Goal: Task Accomplishment & Management: Use online tool/utility

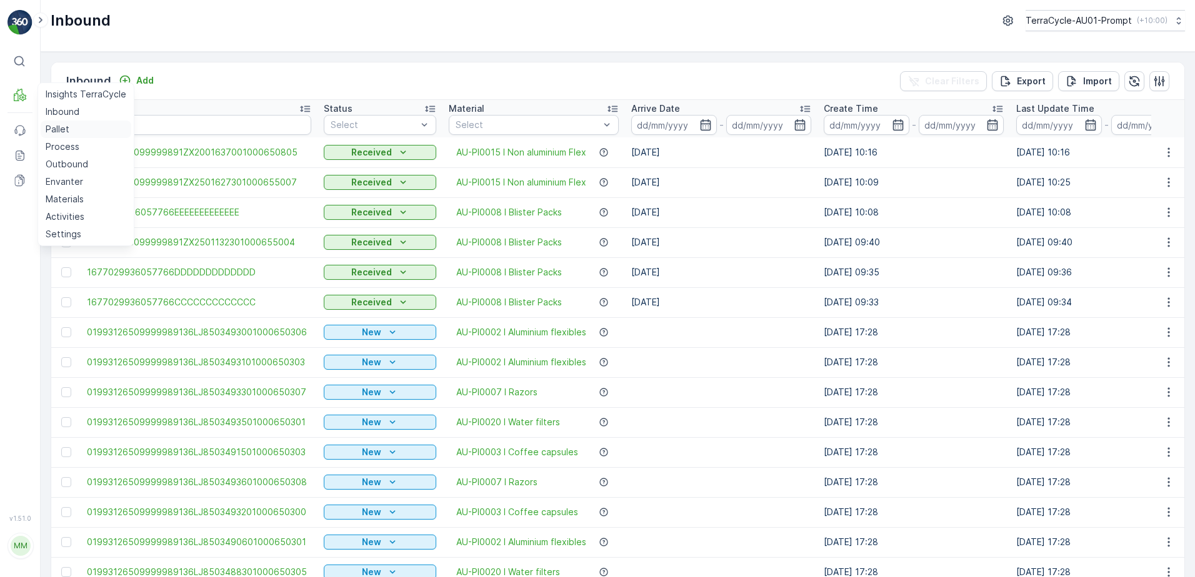
drag, startPoint x: 59, startPoint y: 129, endPoint x: 83, endPoint y: 129, distance: 23.7
click at [60, 129] on p "Pallet" at bounding box center [58, 129] width 24 height 12
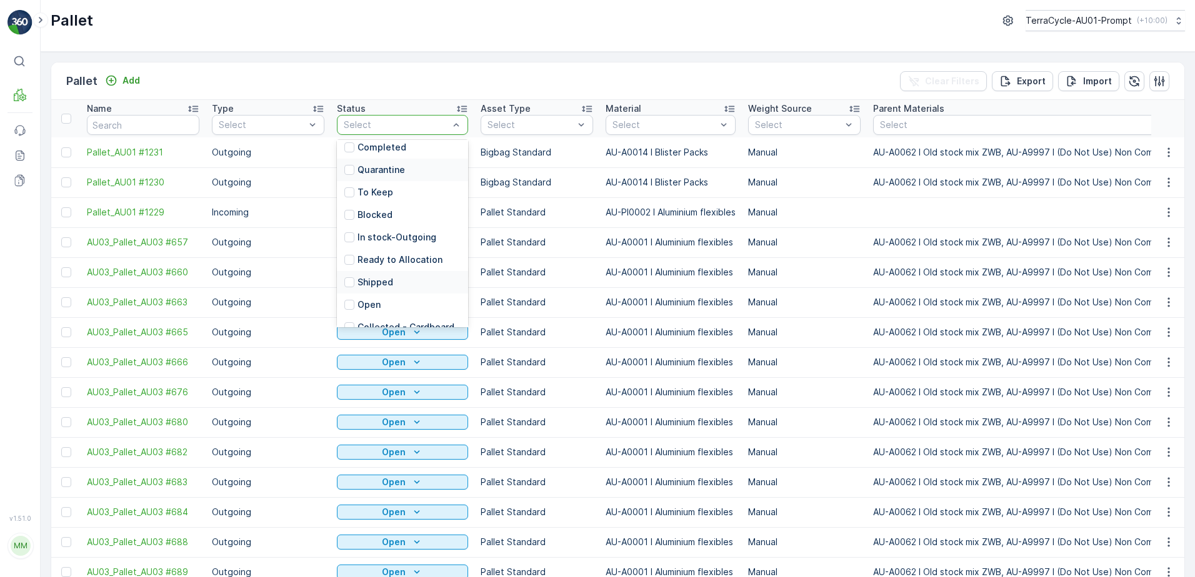
scroll to position [122, 0]
drag, startPoint x: 349, startPoint y: 290, endPoint x: 382, endPoint y: 290, distance: 33.1
click at [350, 290] on div at bounding box center [349, 291] width 10 height 10
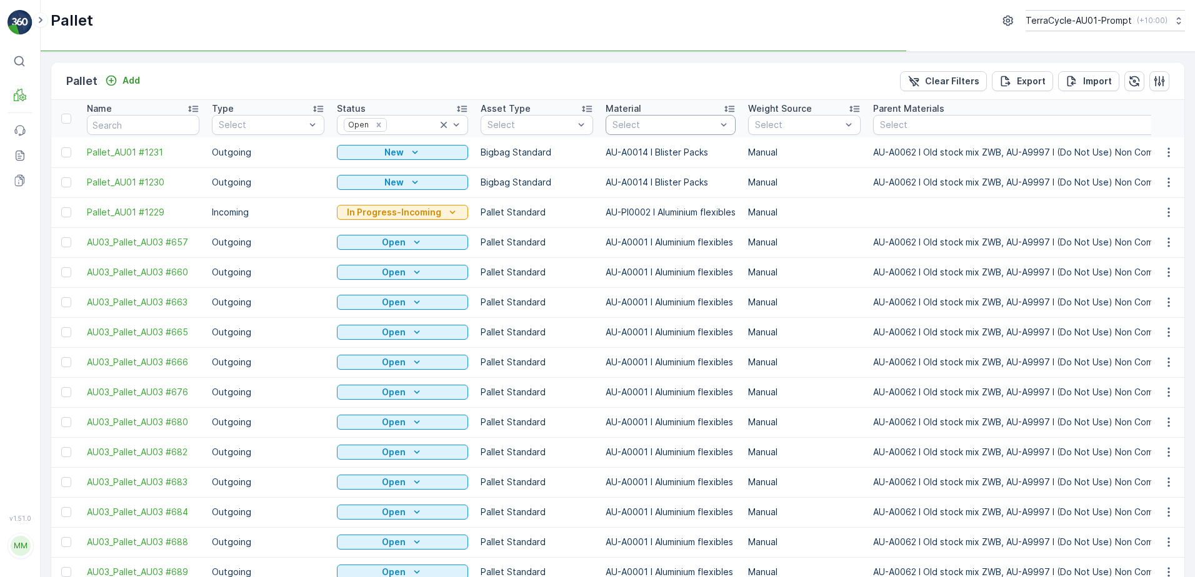
click at [634, 117] on div "Select" at bounding box center [671, 125] width 130 height 20
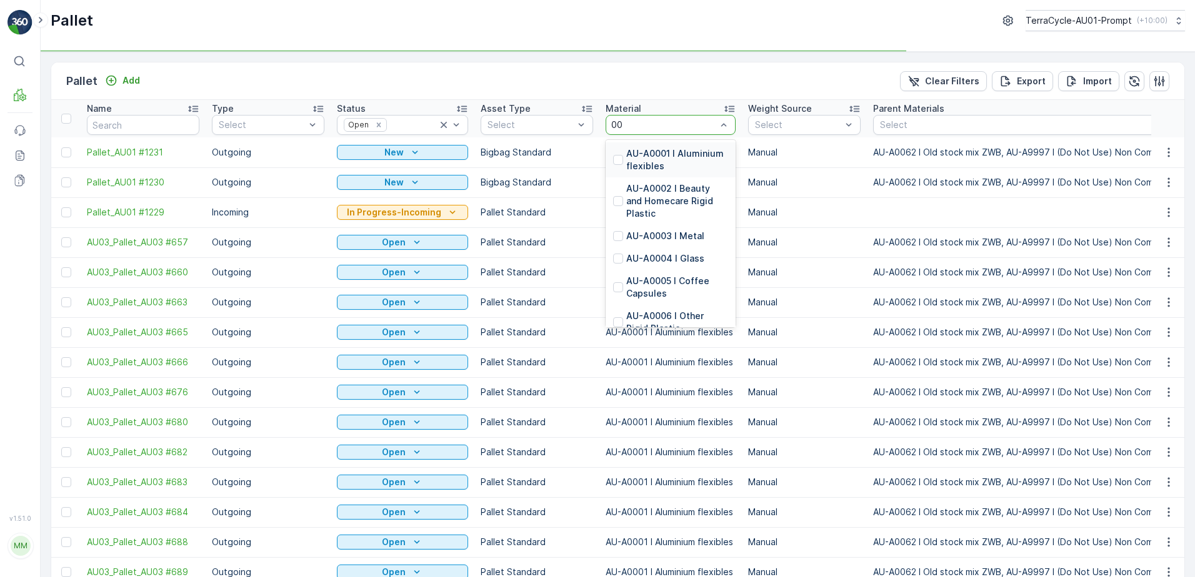
type input "000"
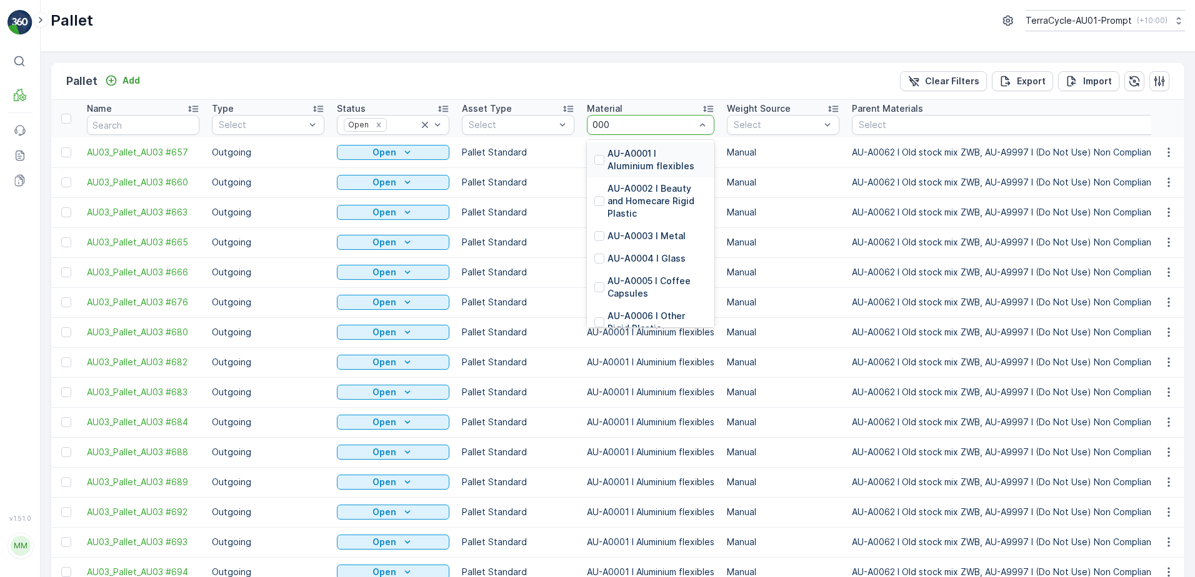
type input "0001"
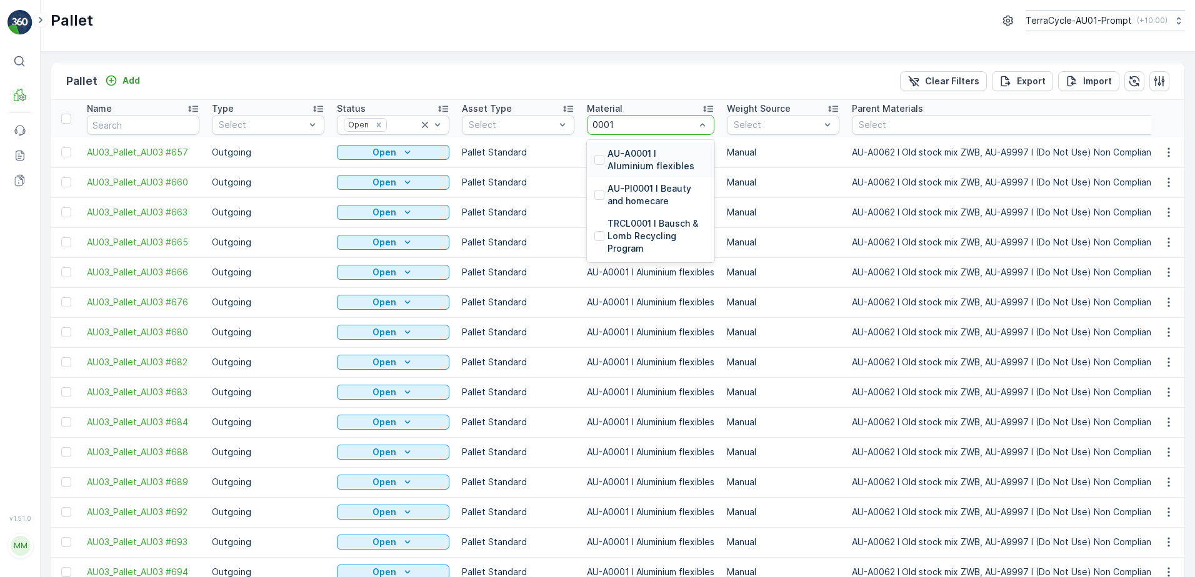
click at [641, 151] on p "AU-A0001 I Aluminium flexibles" at bounding box center [656, 159] width 99 height 25
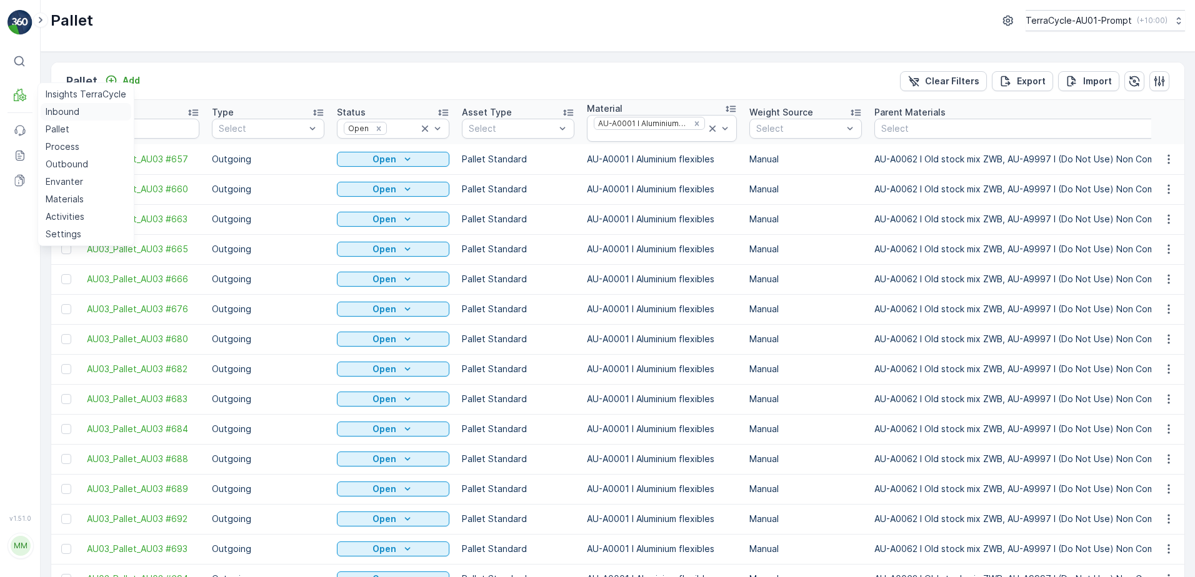
click at [65, 112] on p "Inbound" at bounding box center [63, 112] width 34 height 12
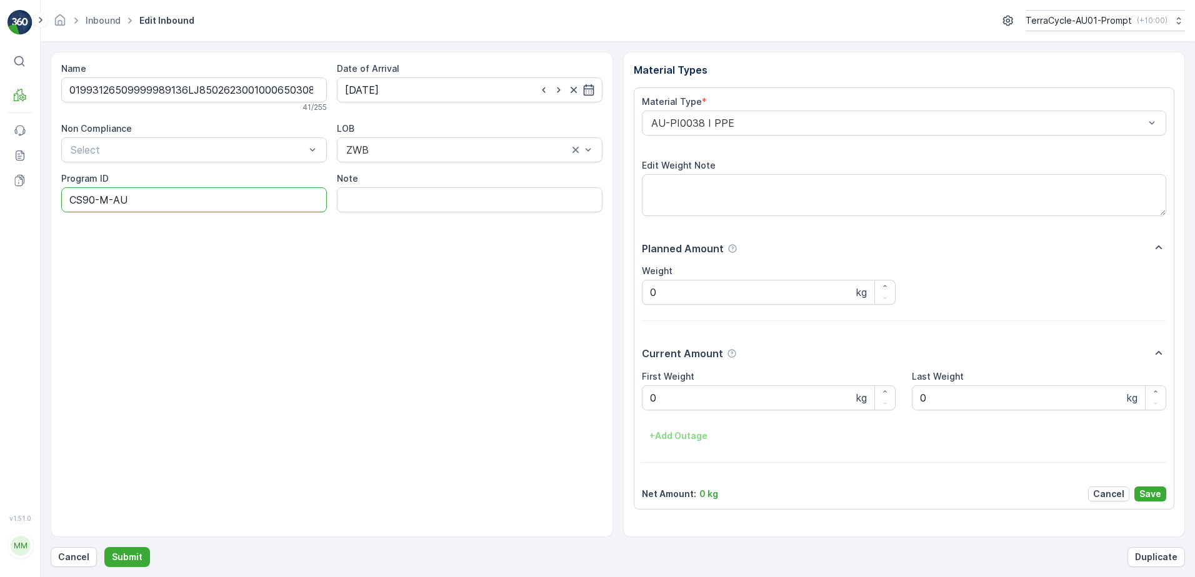
click at [97, 202] on ID "CS90-M-AU" at bounding box center [194, 199] width 266 height 25
type ID "CS58-M-AU"
click at [669, 397] on Weight "0" at bounding box center [769, 398] width 254 height 25
click at [104, 547] on button "Submit" at bounding box center [127, 557] width 46 height 20
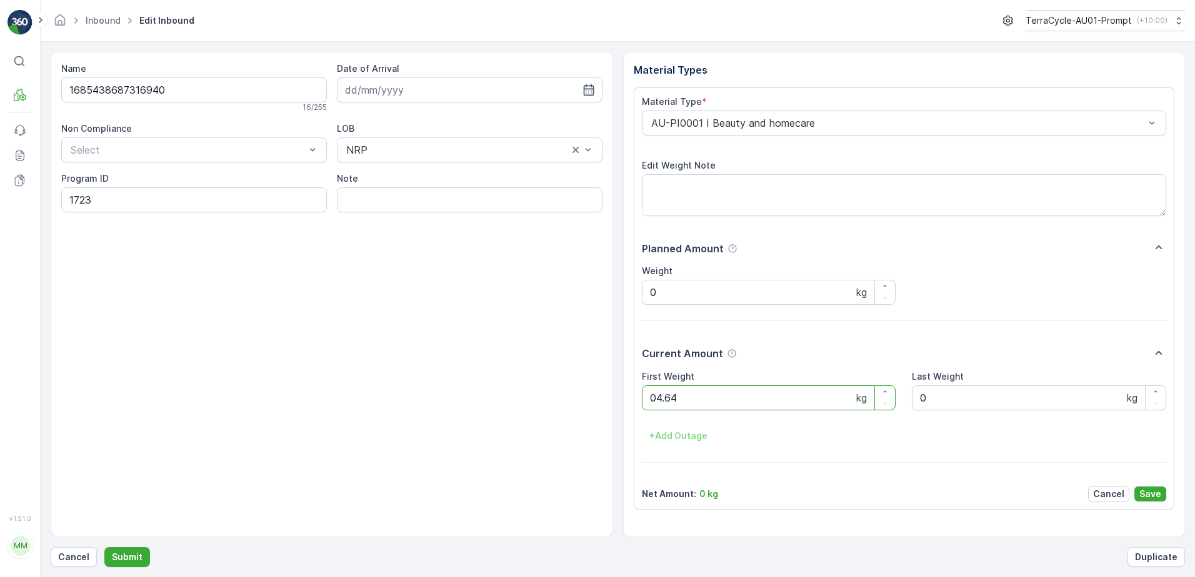
click at [104, 547] on button "Submit" at bounding box center [127, 557] width 46 height 20
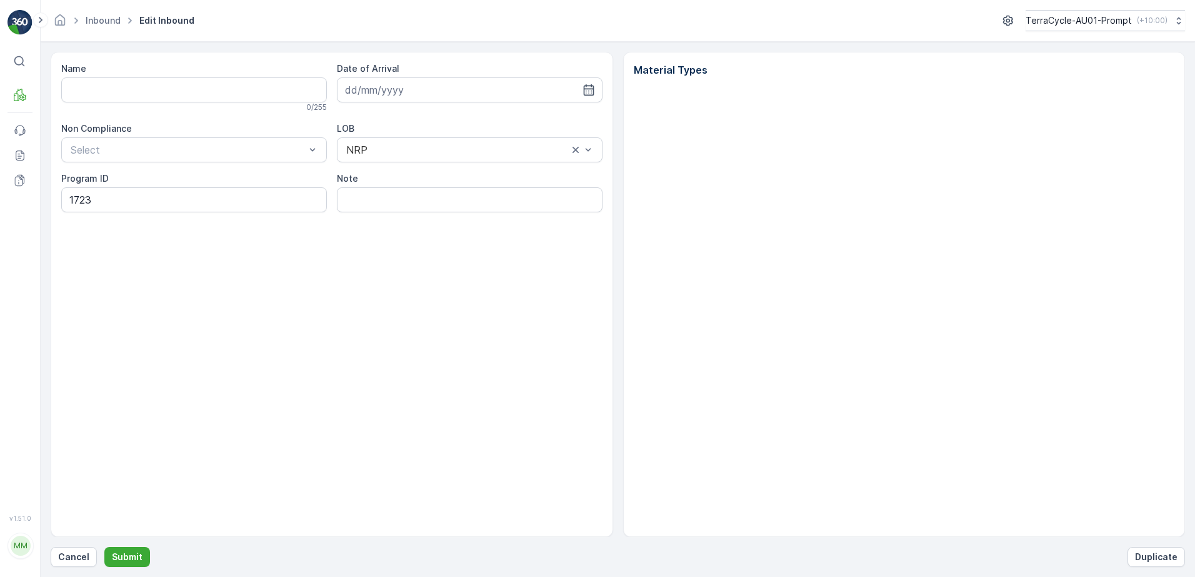
type input "1685438687316940"
type input "[DATE]"
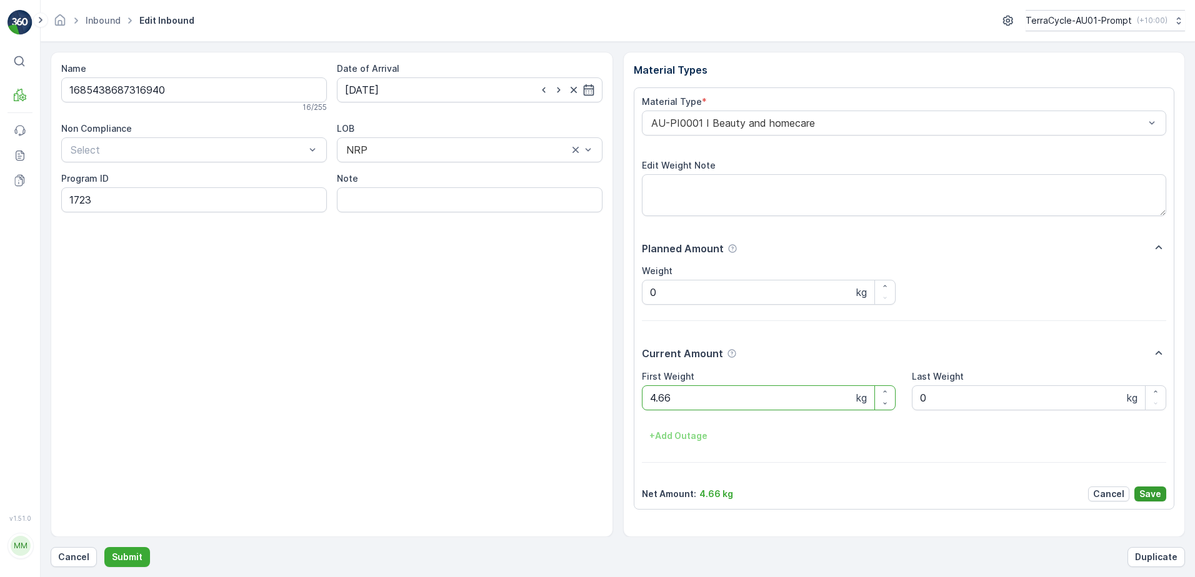
type Weight "4.66"
click at [1151, 494] on p "Save" at bounding box center [1150, 494] width 22 height 12
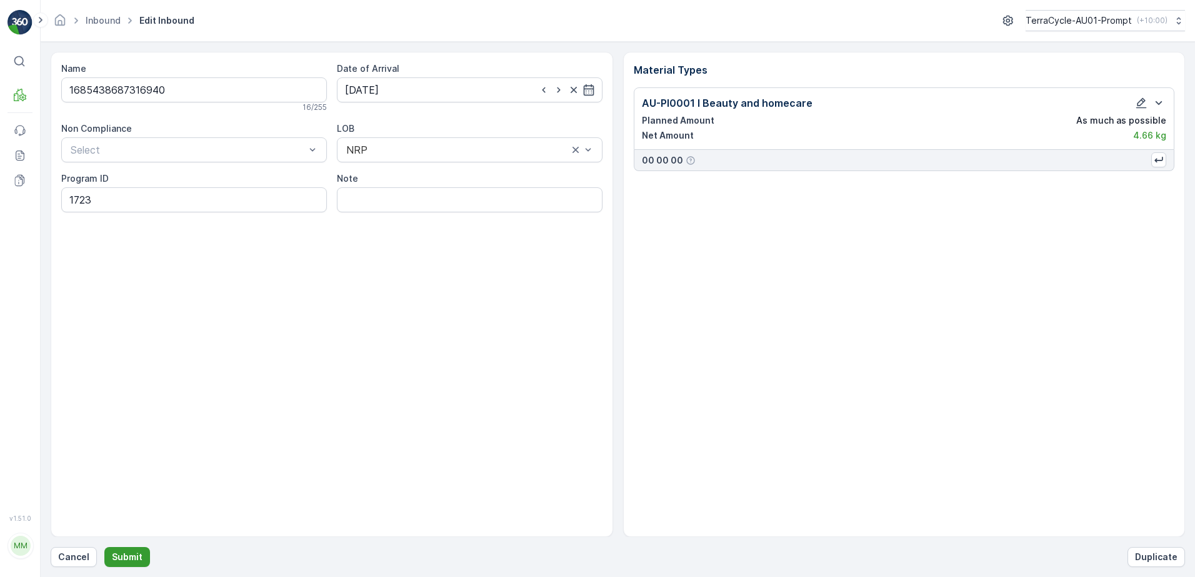
click at [120, 559] on p "Submit" at bounding box center [127, 557] width 31 height 12
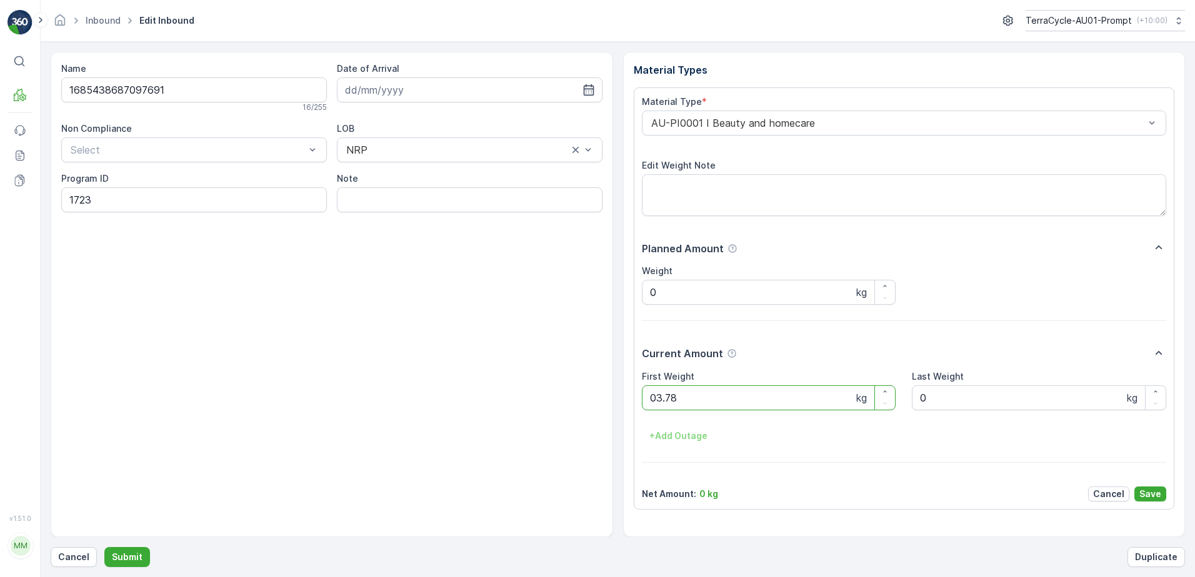
click at [104, 547] on button "Submit" at bounding box center [127, 557] width 46 height 20
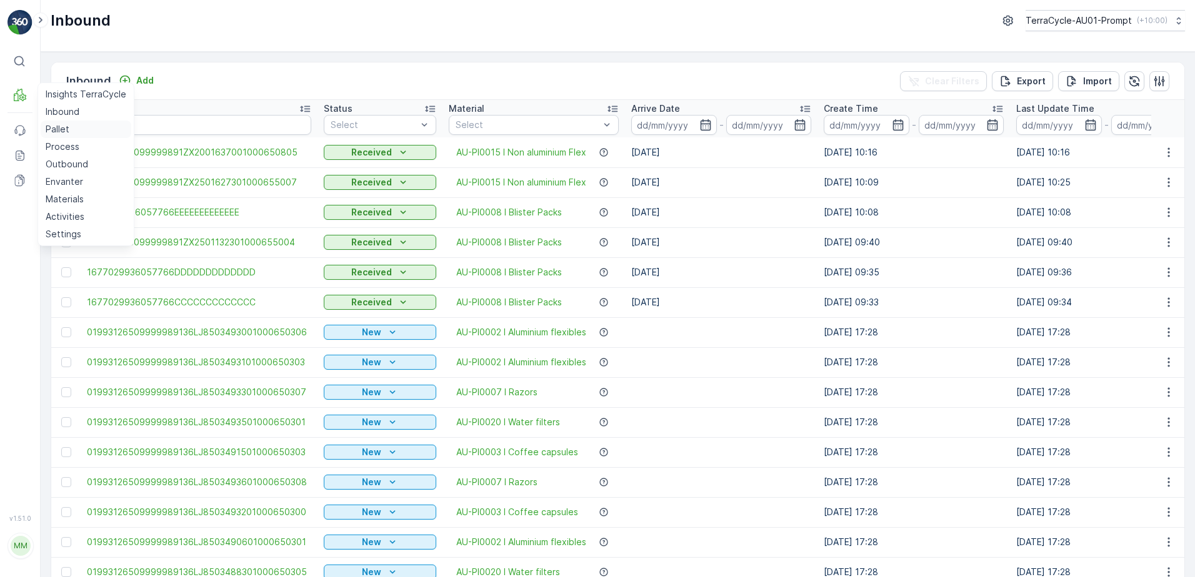
click at [57, 129] on p "Pallet" at bounding box center [58, 129] width 24 height 12
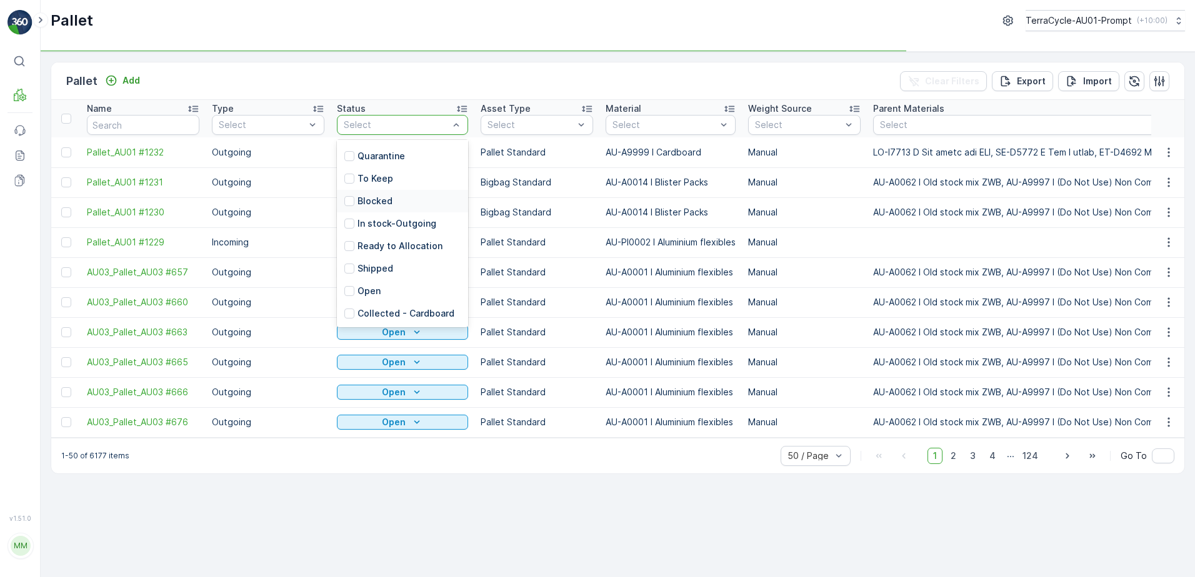
scroll to position [122, 0]
click at [365, 289] on p "Open" at bounding box center [368, 291] width 23 height 12
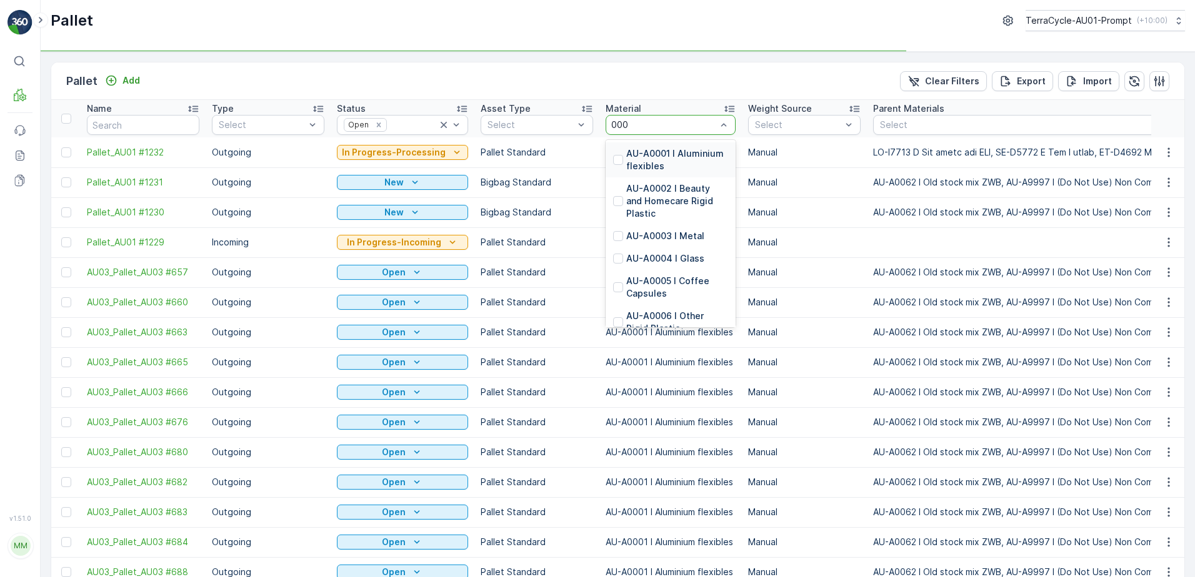
type input "0001"
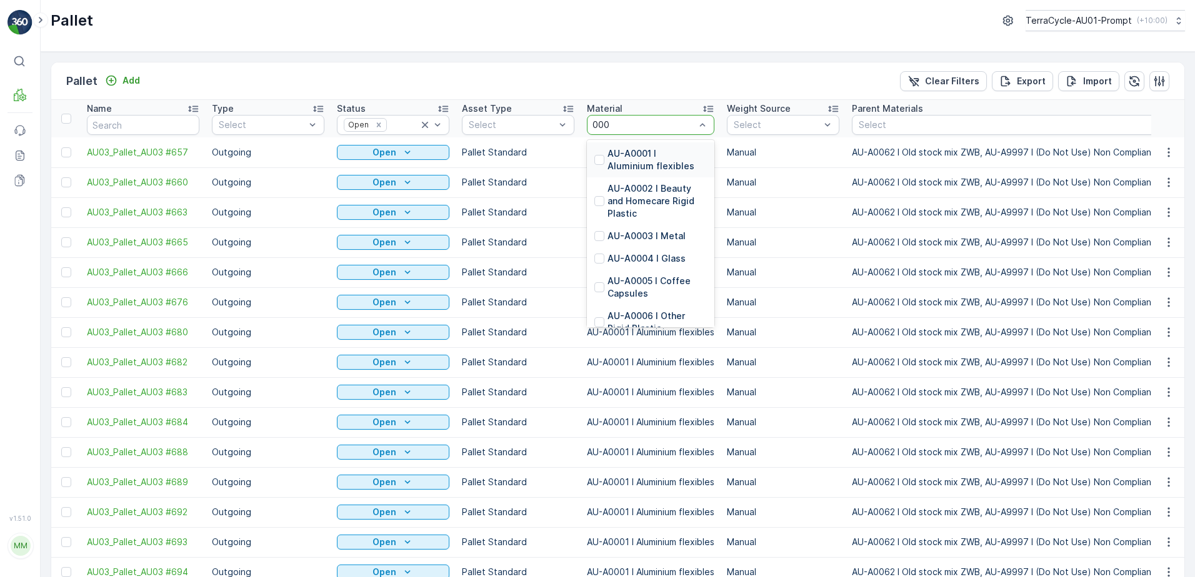
type input "0001"
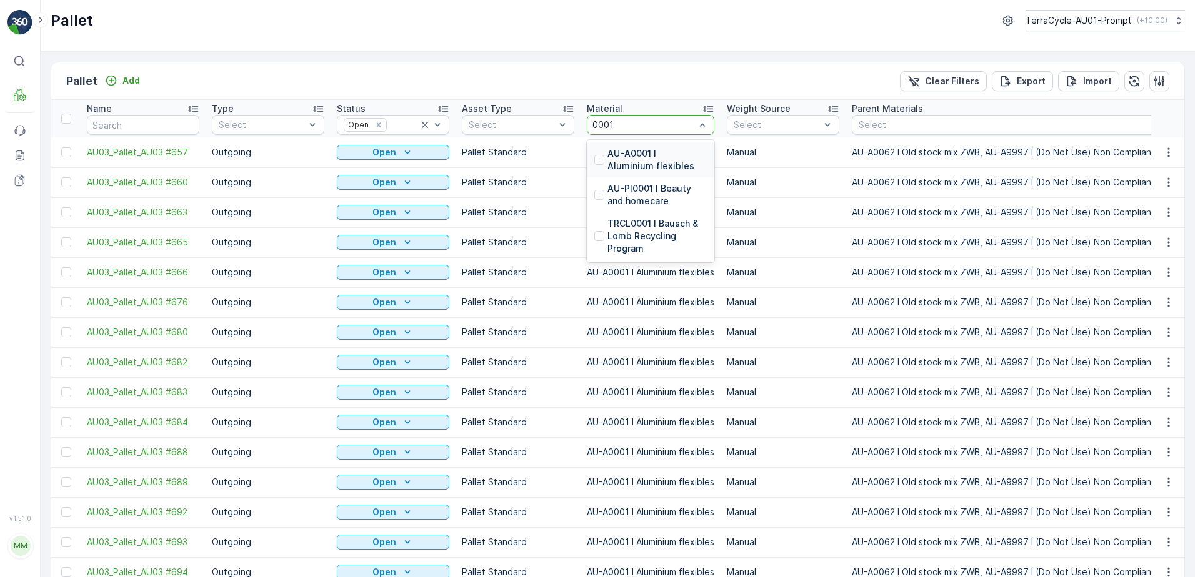
click at [635, 160] on p "AU-A0001 I Aluminium flexibles" at bounding box center [656, 159] width 99 height 25
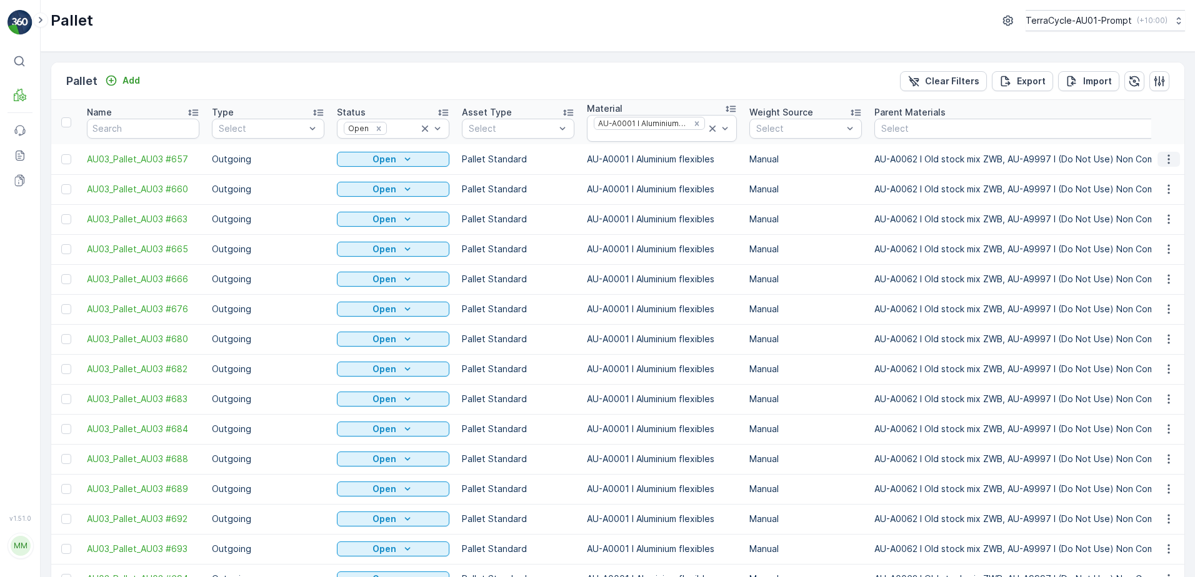
click at [1162, 159] on icon "button" at bounding box center [1168, 159] width 12 height 12
click at [1132, 254] on span "Print QR" at bounding box center [1134, 248] width 34 height 12
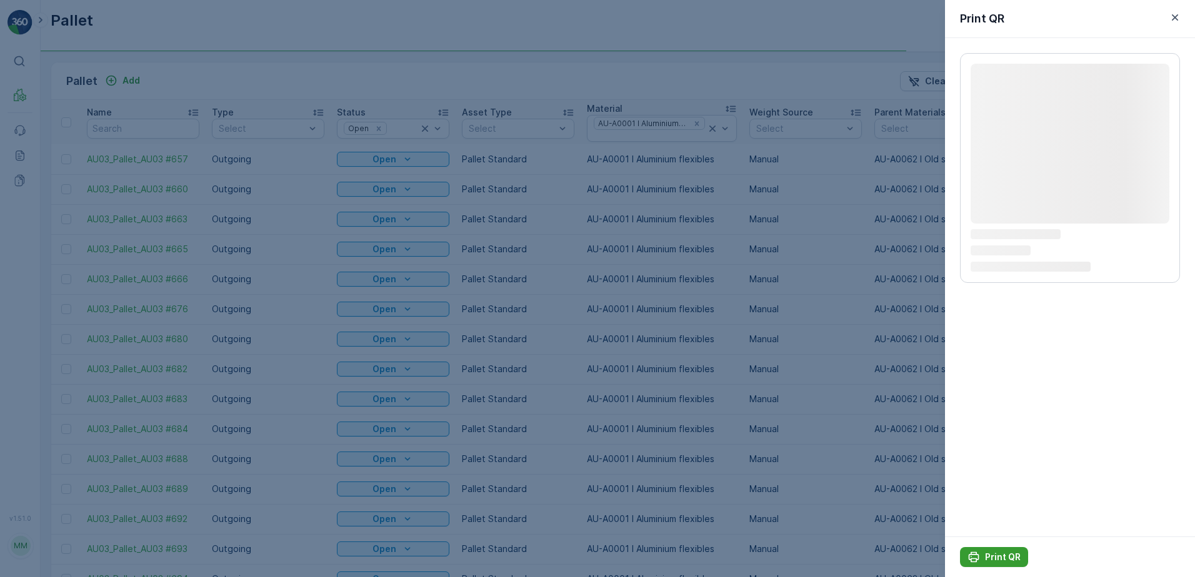
click at [1001, 556] on p "Print QR" at bounding box center [1003, 557] width 36 height 12
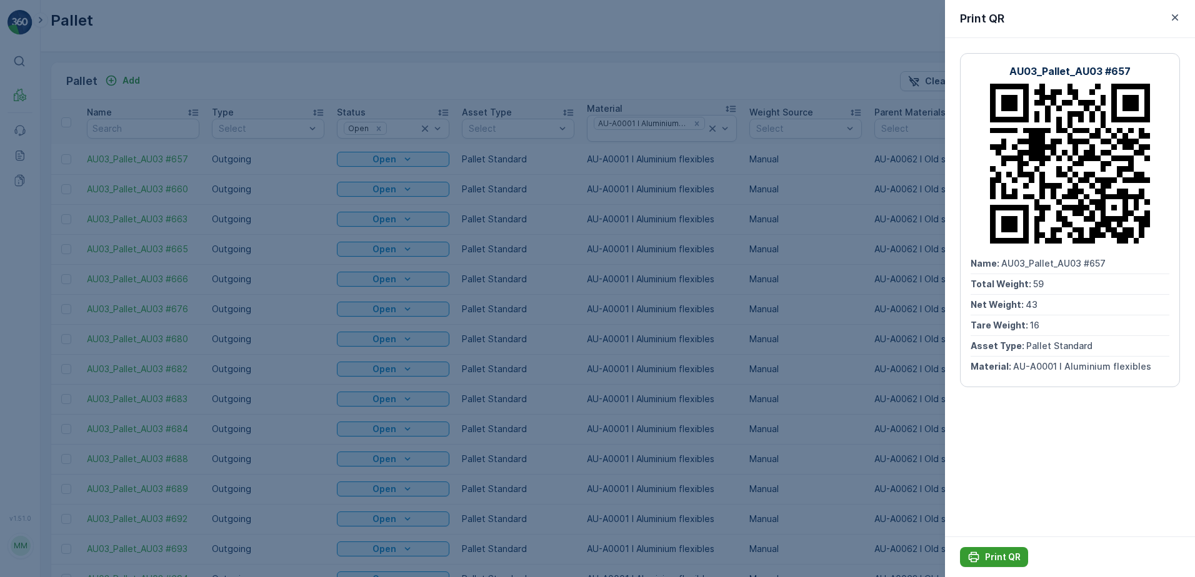
click at [998, 554] on p "Print QR" at bounding box center [1003, 557] width 36 height 12
click at [1173, 16] on icon "button" at bounding box center [1175, 17] width 6 height 6
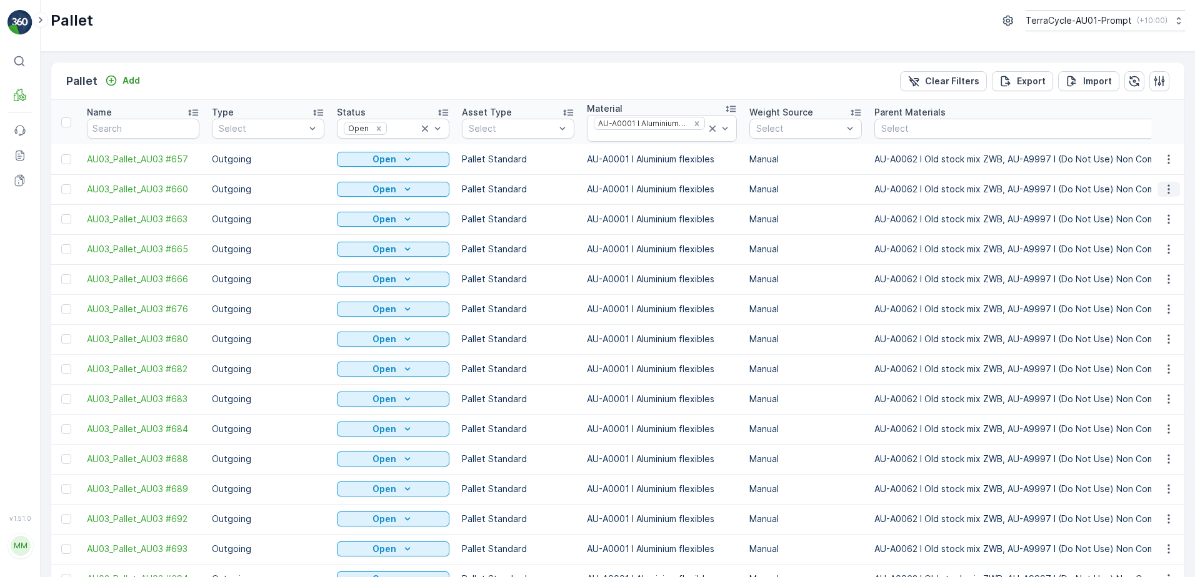
click at [1162, 187] on icon "button" at bounding box center [1168, 189] width 12 height 12
click at [1148, 282] on span "Print QR" at bounding box center [1134, 278] width 34 height 12
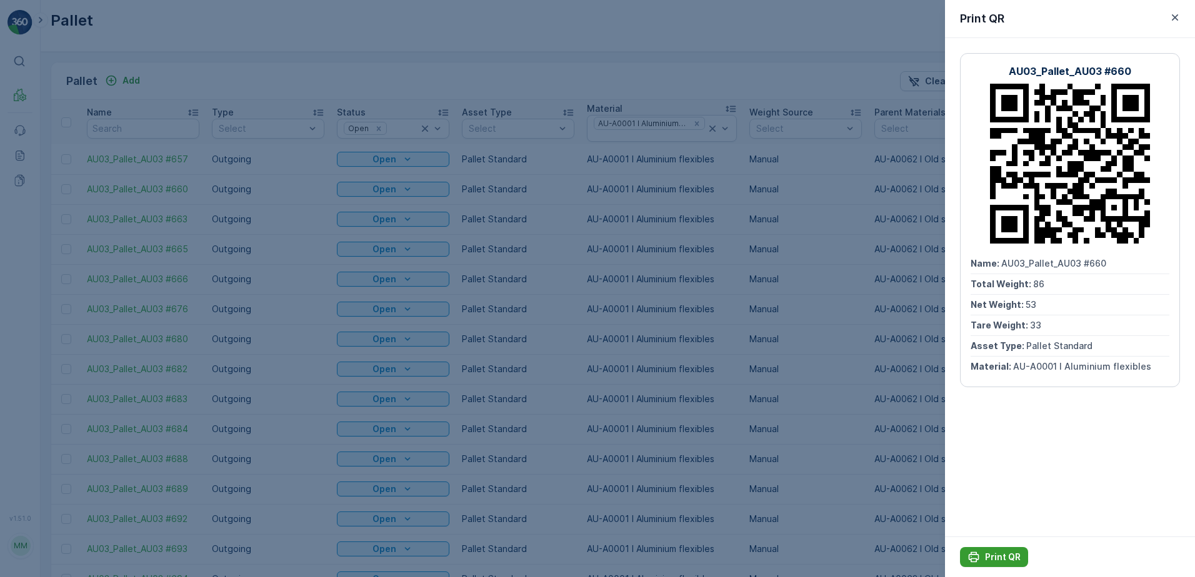
click at [997, 559] on p "Print QR" at bounding box center [1003, 557] width 36 height 12
click at [1179, 17] on icon "button" at bounding box center [1175, 17] width 12 height 12
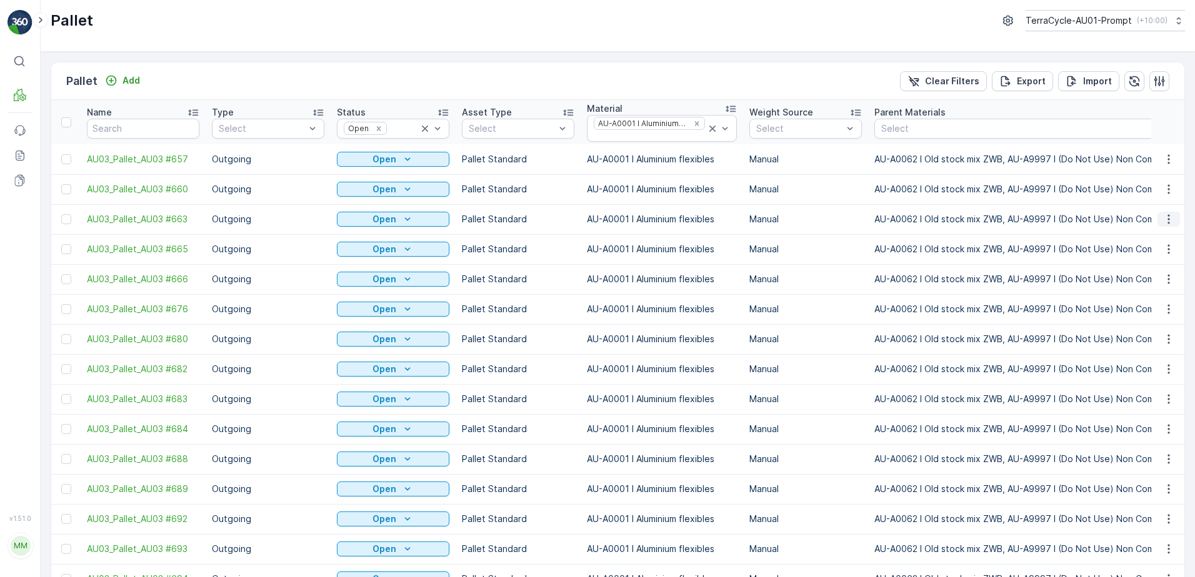
click at [1162, 219] on icon "button" at bounding box center [1168, 219] width 12 height 12
click at [1142, 307] on span "Print QR" at bounding box center [1134, 308] width 34 height 12
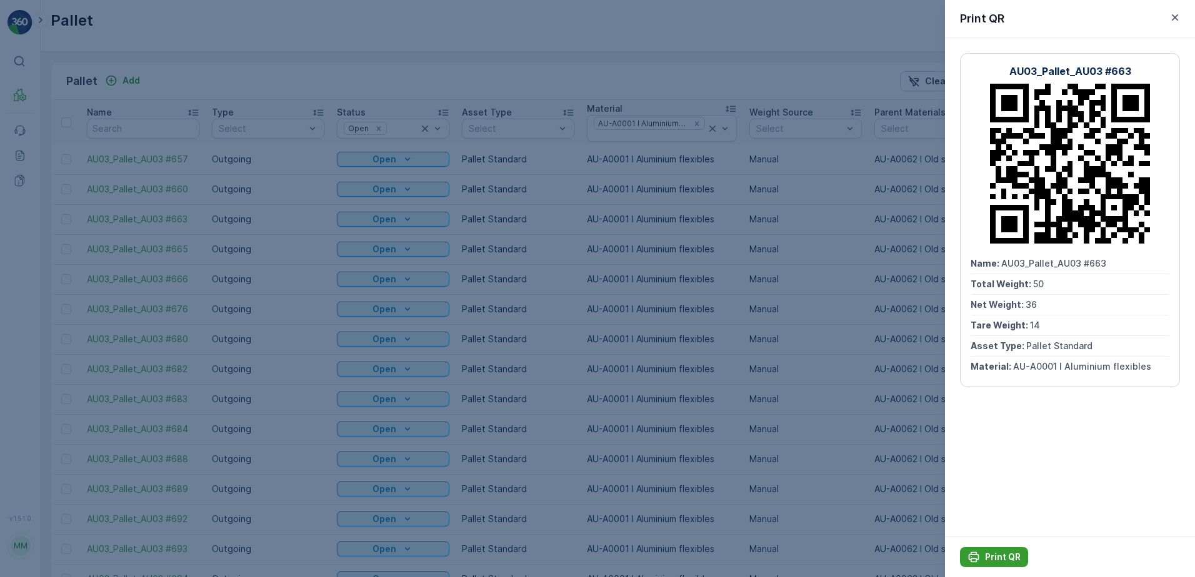
click at [1011, 561] on p "Print QR" at bounding box center [1003, 557] width 36 height 12
click at [1181, 14] on icon "button" at bounding box center [1175, 17] width 12 height 12
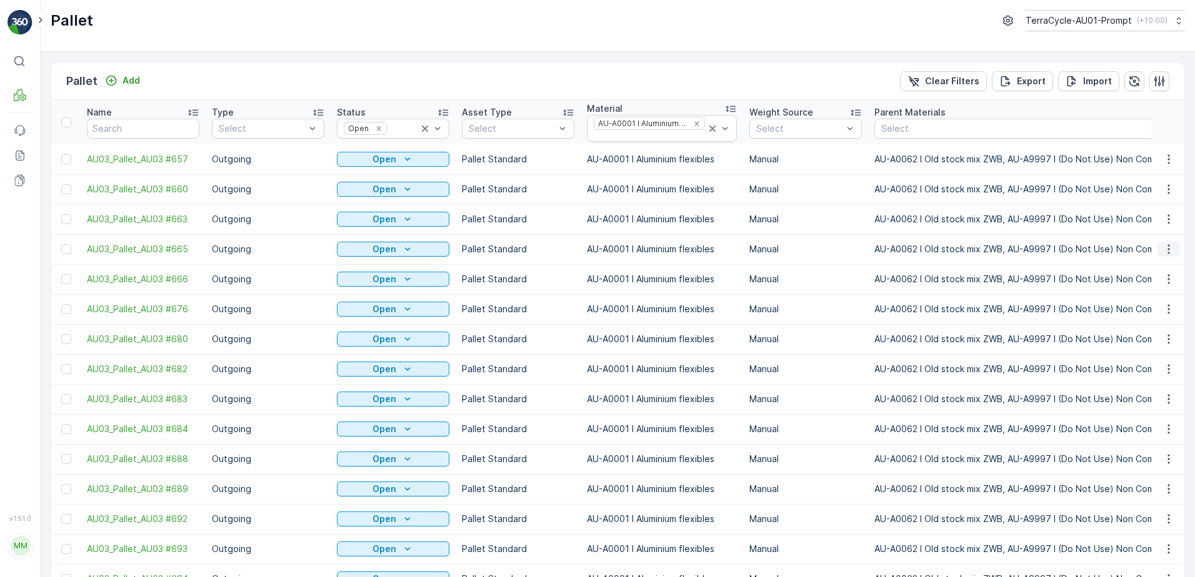
click at [1163, 248] on icon "button" at bounding box center [1168, 249] width 12 height 12
click at [1148, 338] on span "Print QR" at bounding box center [1134, 338] width 34 height 12
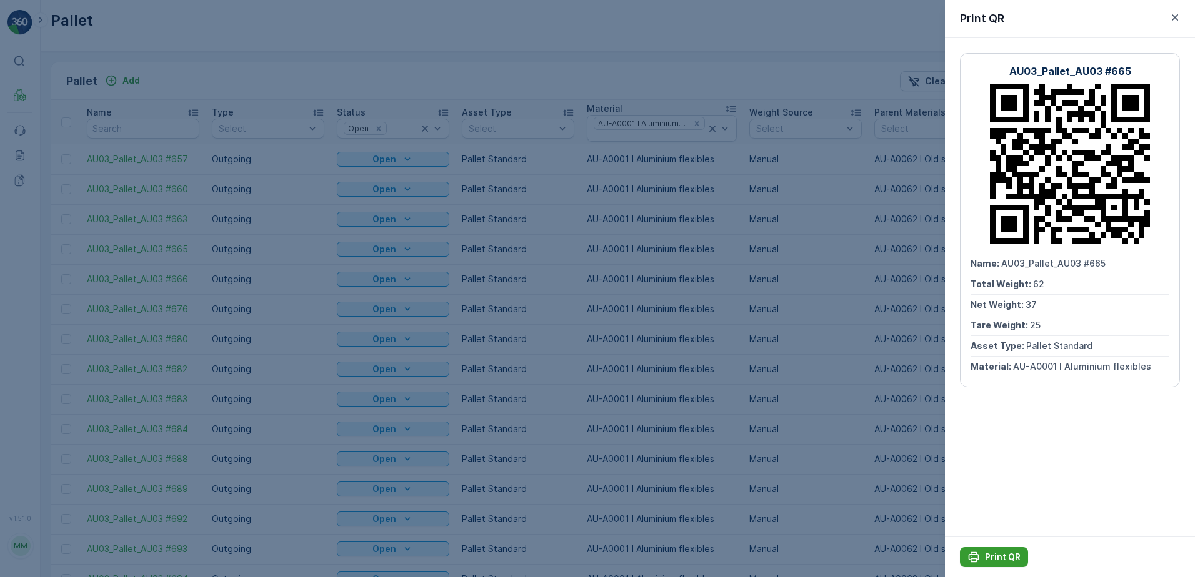
click at [993, 559] on p "Print QR" at bounding box center [1003, 557] width 36 height 12
click at [1176, 20] on icon "button" at bounding box center [1175, 17] width 12 height 12
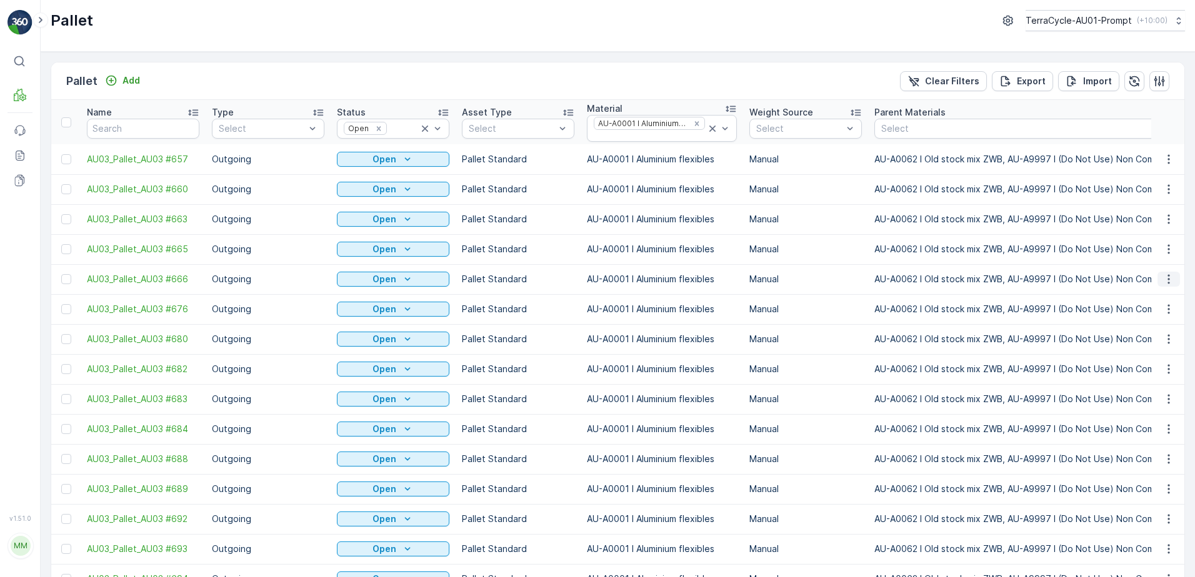
click at [1164, 284] on icon "button" at bounding box center [1168, 279] width 12 height 12
click at [1131, 367] on span "Print QR" at bounding box center [1134, 368] width 34 height 12
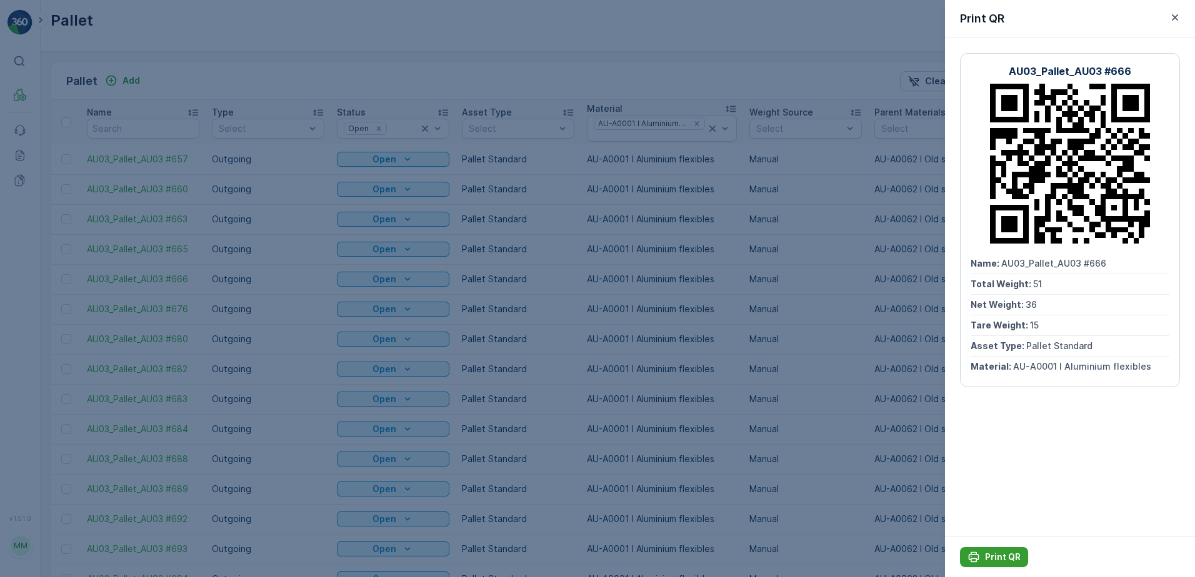
click at [987, 559] on p "Print QR" at bounding box center [1003, 557] width 36 height 12
click at [1174, 16] on icon "button" at bounding box center [1175, 17] width 6 height 6
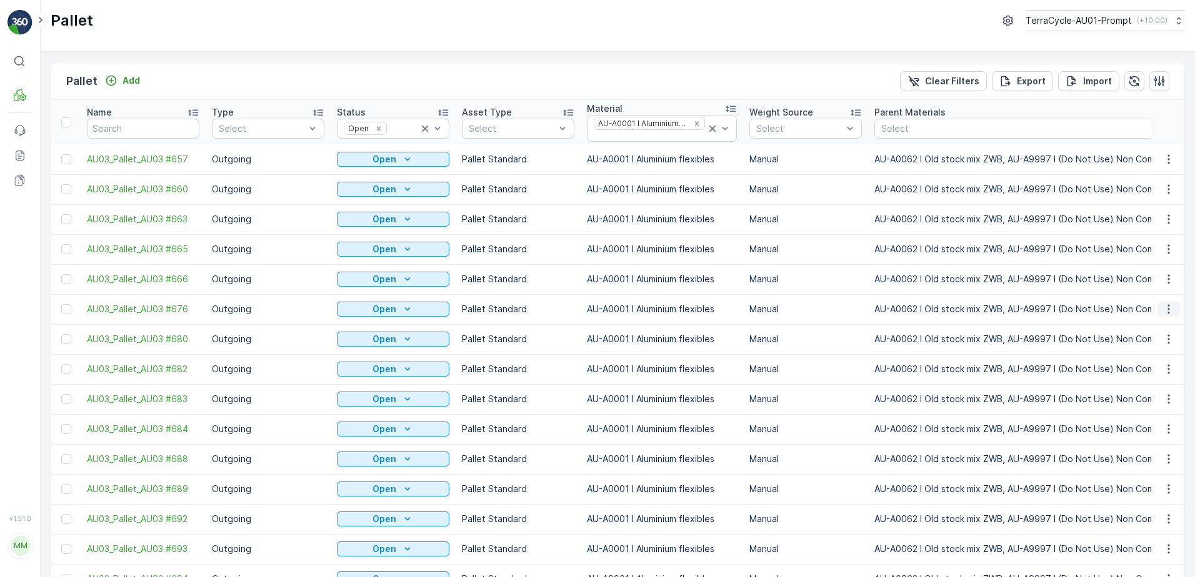
click at [1162, 312] on icon "button" at bounding box center [1168, 309] width 12 height 12
click at [1144, 396] on span "Print QR" at bounding box center [1134, 398] width 34 height 12
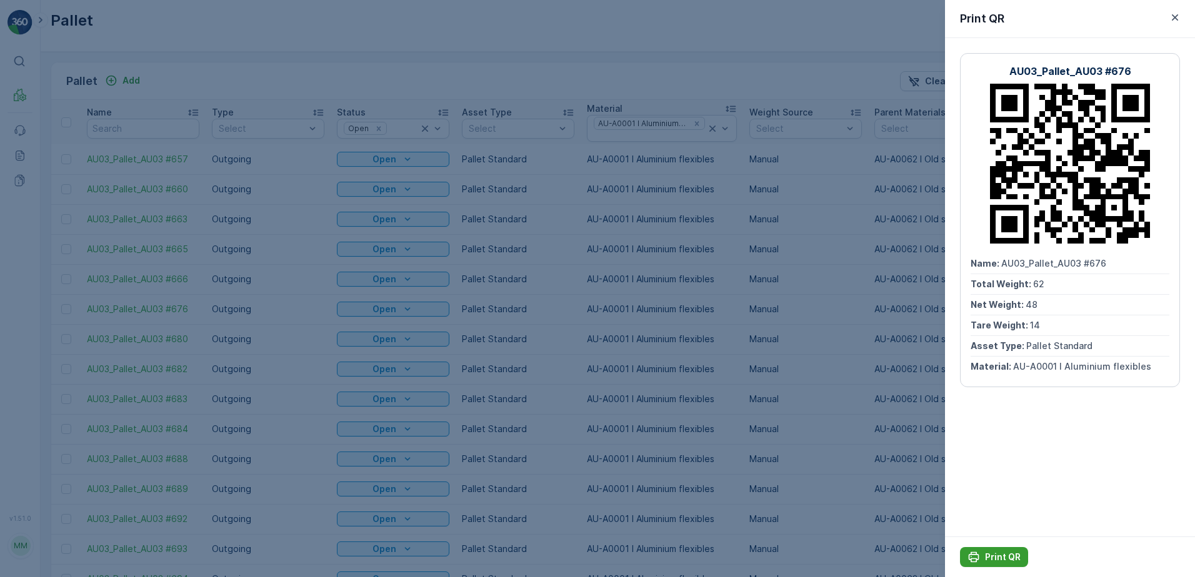
click at [1005, 555] on p "Print QR" at bounding box center [1003, 557] width 36 height 12
click at [1171, 17] on icon "button" at bounding box center [1175, 17] width 12 height 12
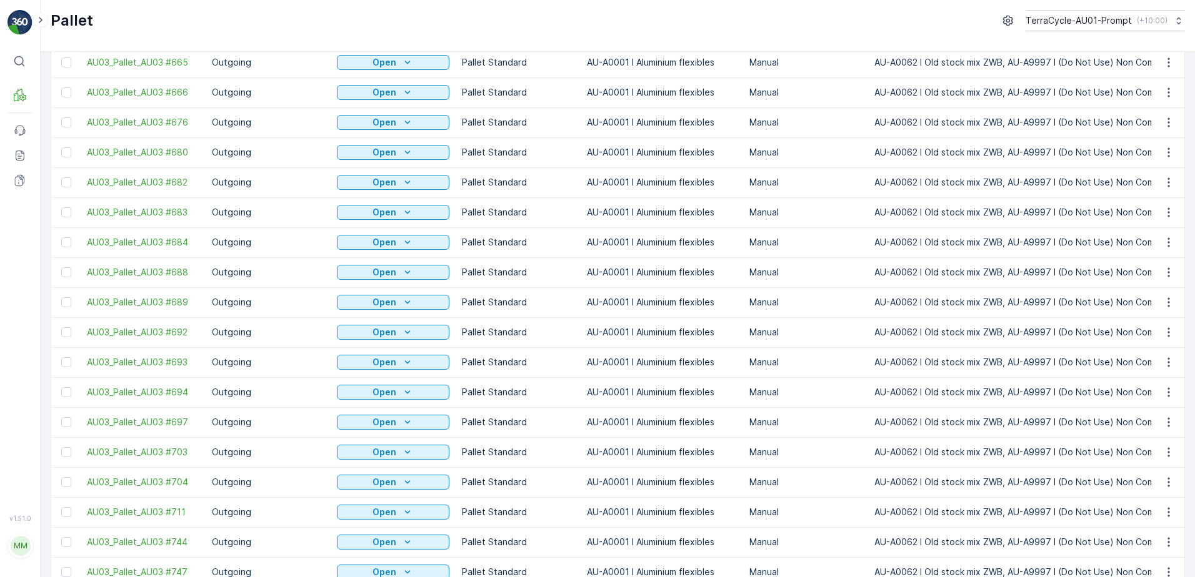
scroll to position [187, 0]
click at [1169, 150] on icon "button" at bounding box center [1168, 152] width 12 height 12
click at [1134, 239] on span "Print QR" at bounding box center [1134, 240] width 34 height 12
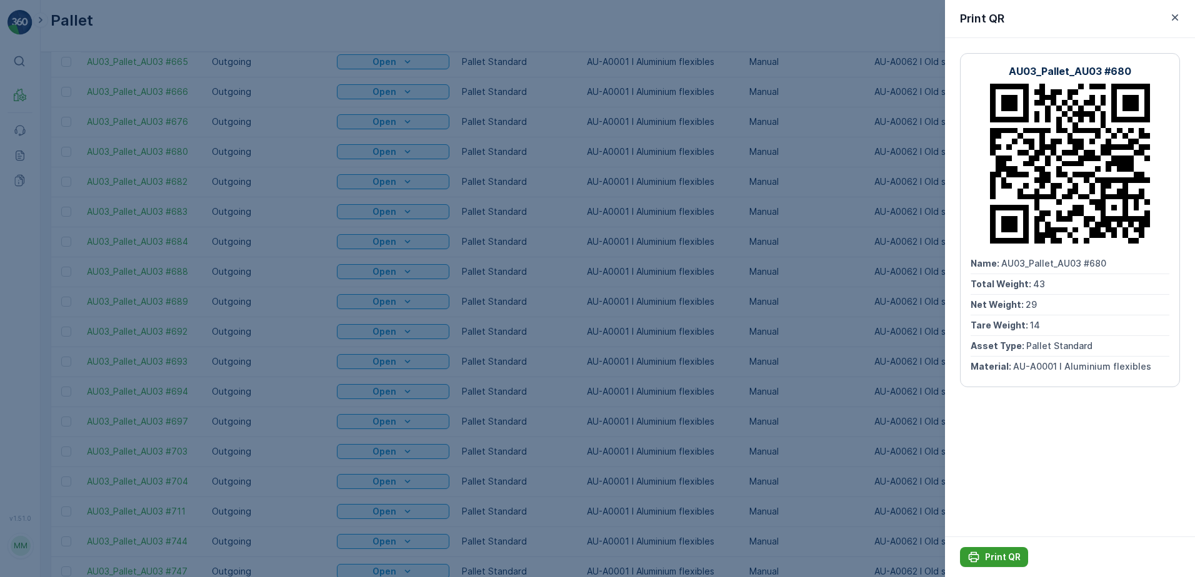
click at [1007, 557] on p "Print QR" at bounding box center [1003, 557] width 36 height 12
click at [1174, 19] on icon "button" at bounding box center [1175, 17] width 6 height 6
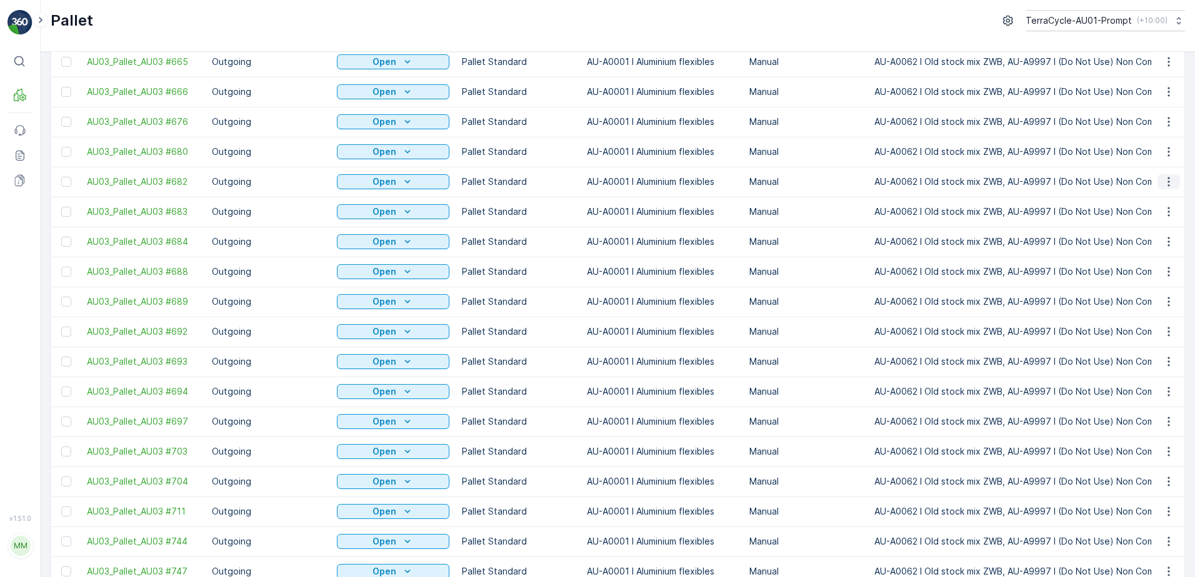
click at [1167, 176] on icon "button" at bounding box center [1168, 182] width 12 height 12
click at [1144, 208] on span "Print QR" at bounding box center [1134, 210] width 34 height 12
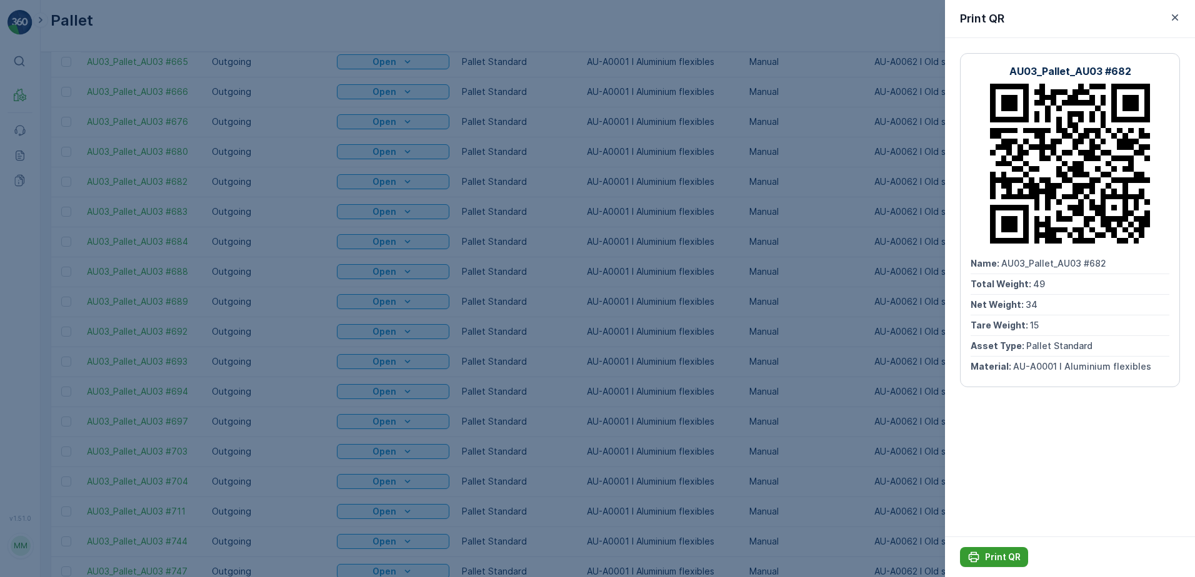
click at [998, 556] on p "Print QR" at bounding box center [1003, 557] width 36 height 12
click at [1172, 19] on icon "button" at bounding box center [1175, 17] width 6 height 6
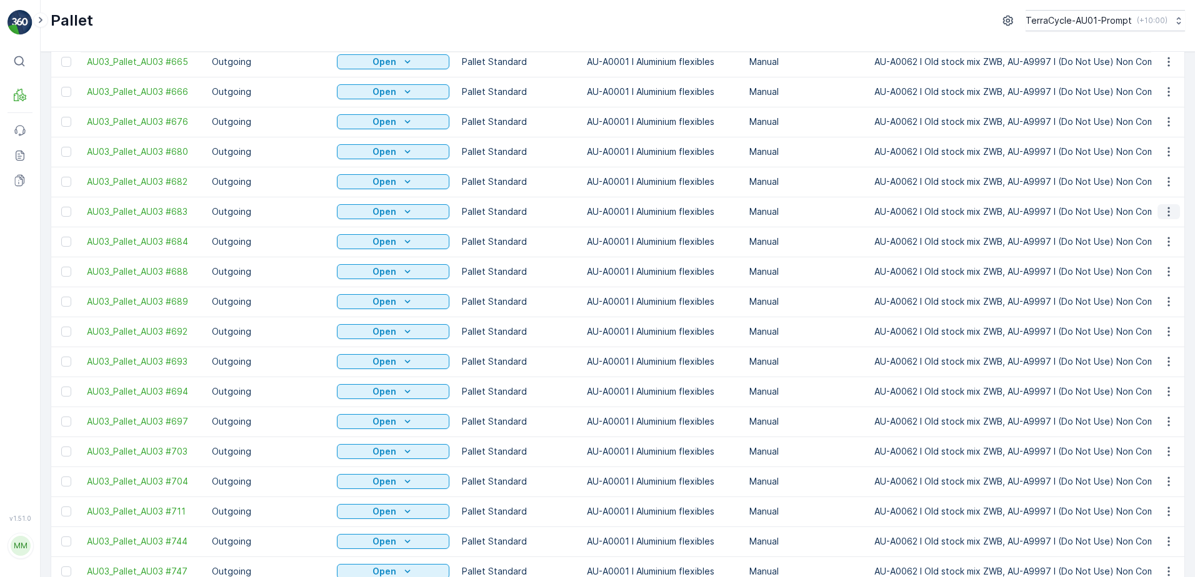
click at [1166, 206] on icon "button" at bounding box center [1168, 212] width 12 height 12
click at [1132, 177] on span "Print QR" at bounding box center [1134, 178] width 34 height 12
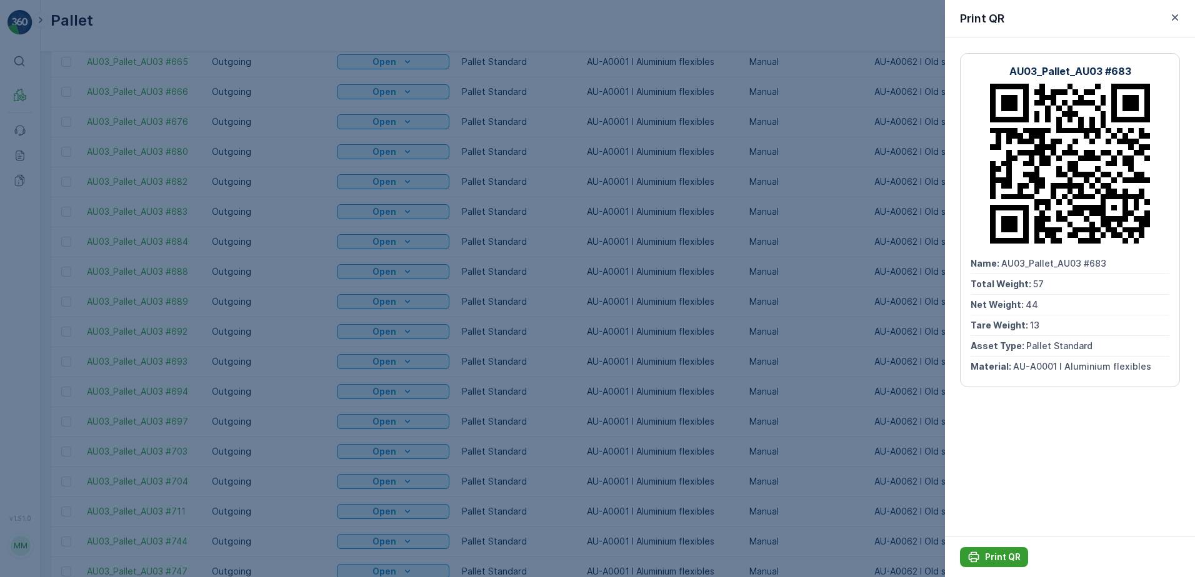
click at [1016, 552] on p "Print QR" at bounding box center [1003, 557] width 36 height 12
click at [1172, 20] on icon "button" at bounding box center [1175, 17] width 12 height 12
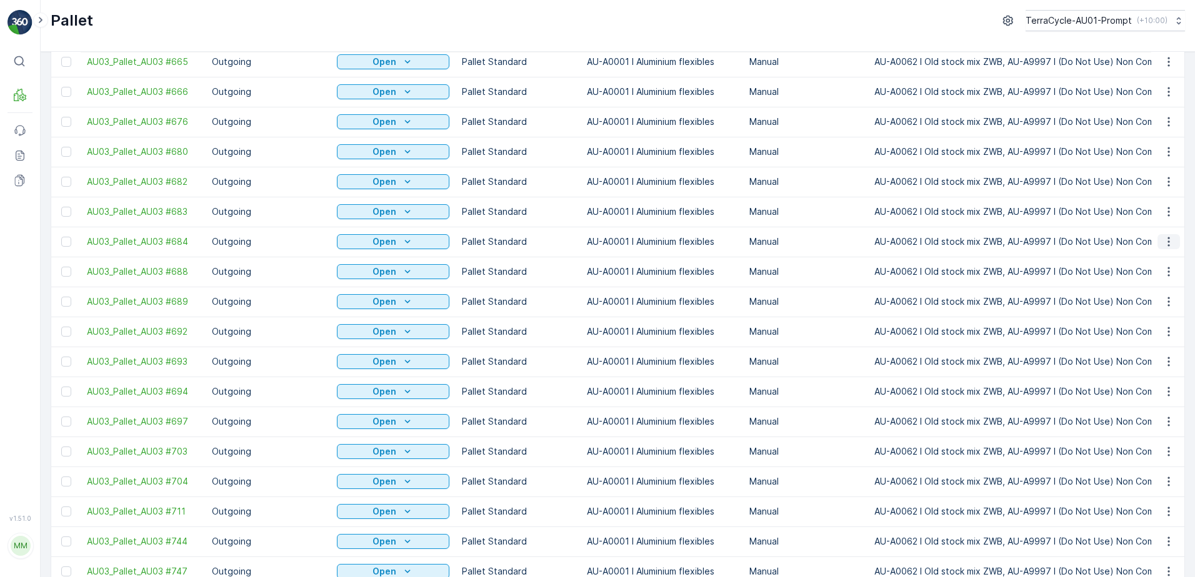
click at [1167, 237] on icon "button" at bounding box center [1168, 241] width 2 height 9
click at [1155, 210] on div "Print QR" at bounding box center [1153, 207] width 82 height 17
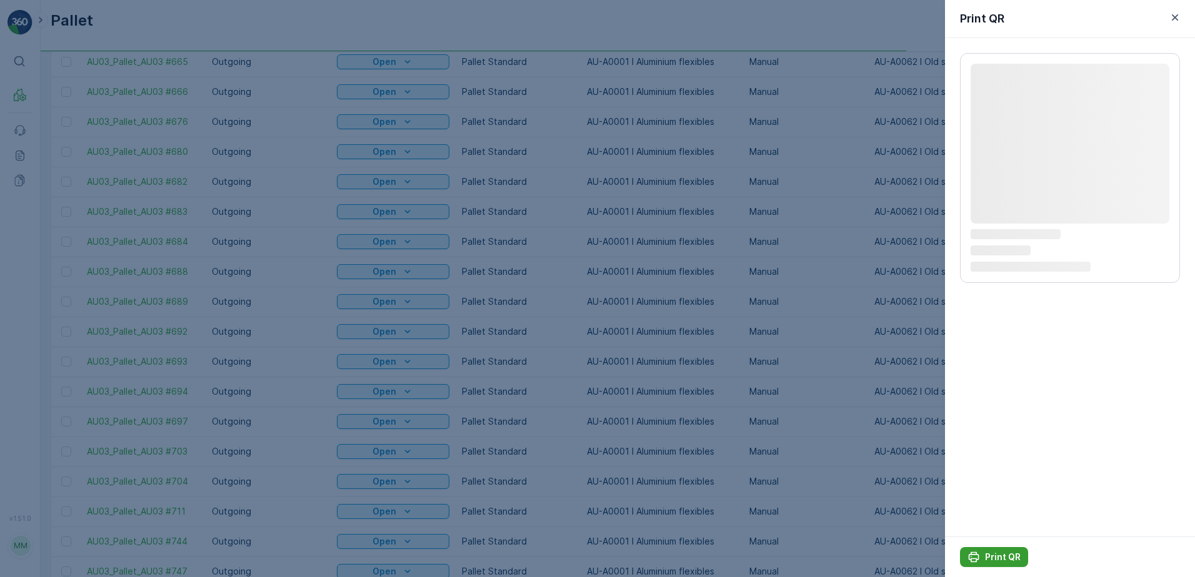
click at [1001, 560] on p "Print QR" at bounding box center [1003, 557] width 36 height 12
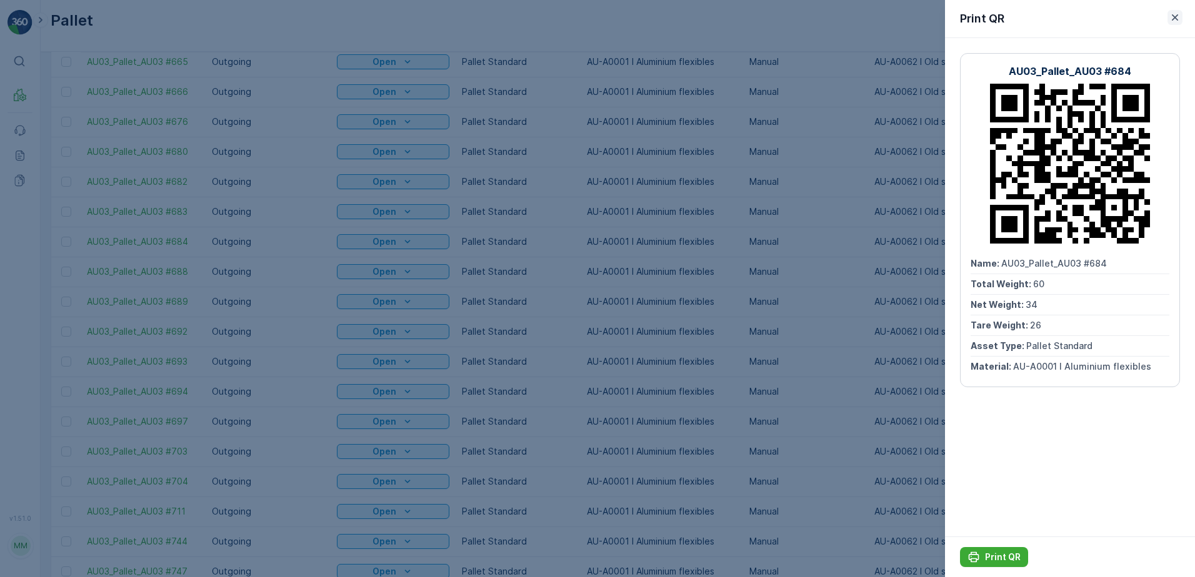
click at [1174, 16] on icon "button" at bounding box center [1175, 17] width 6 height 6
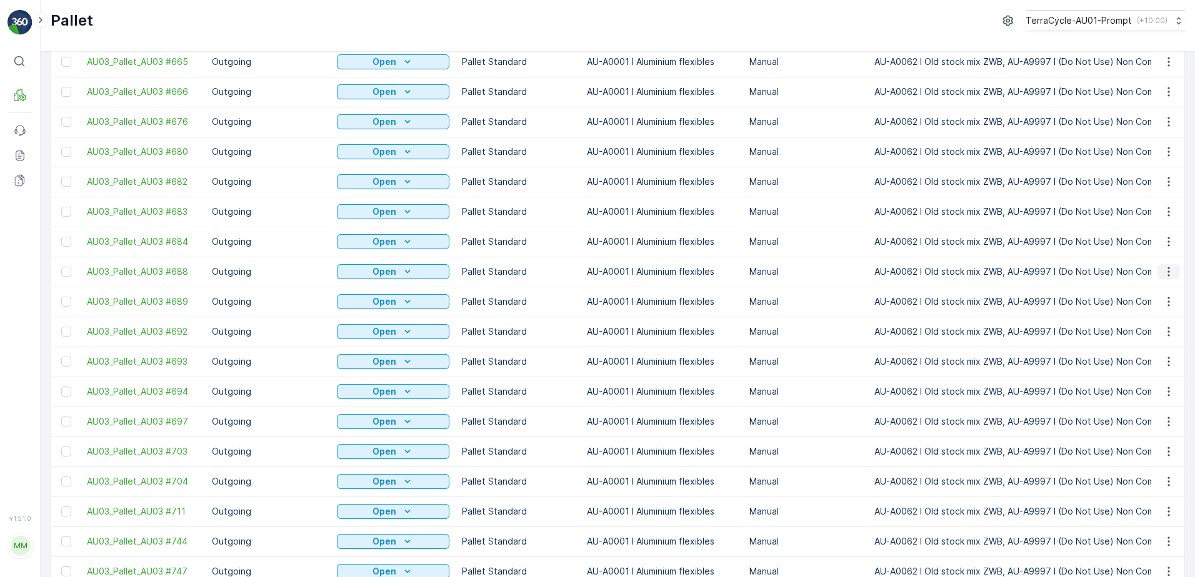
click at [1171, 266] on icon "button" at bounding box center [1168, 272] width 12 height 12
click at [1137, 235] on span "Print QR" at bounding box center [1134, 238] width 34 height 12
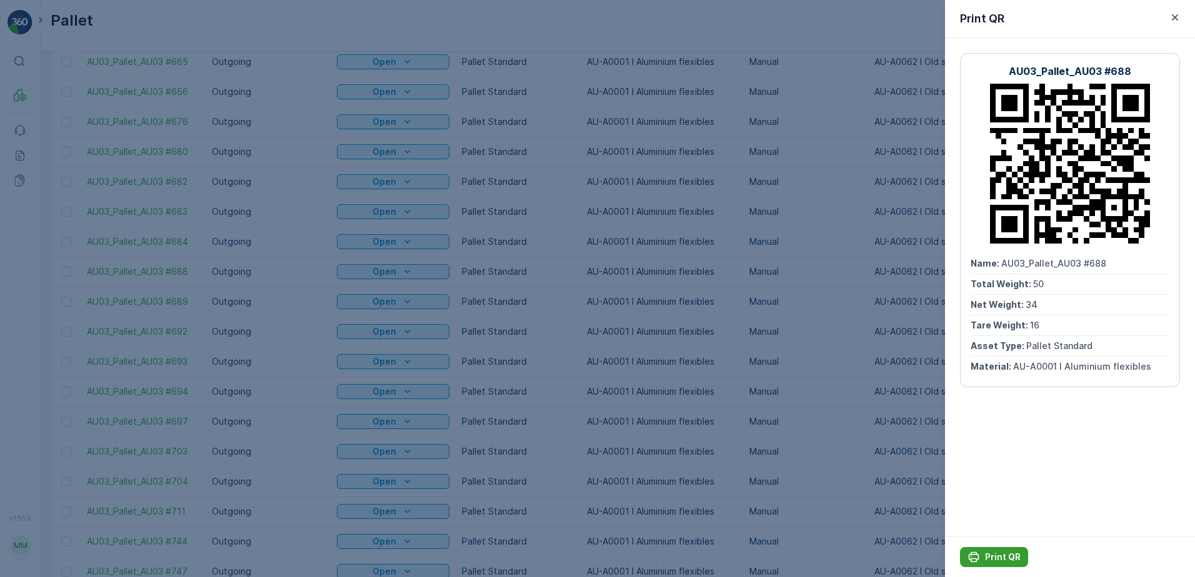
click at [1007, 556] on p "Print QR" at bounding box center [1003, 557] width 36 height 12
click at [1174, 12] on icon "button" at bounding box center [1175, 17] width 12 height 12
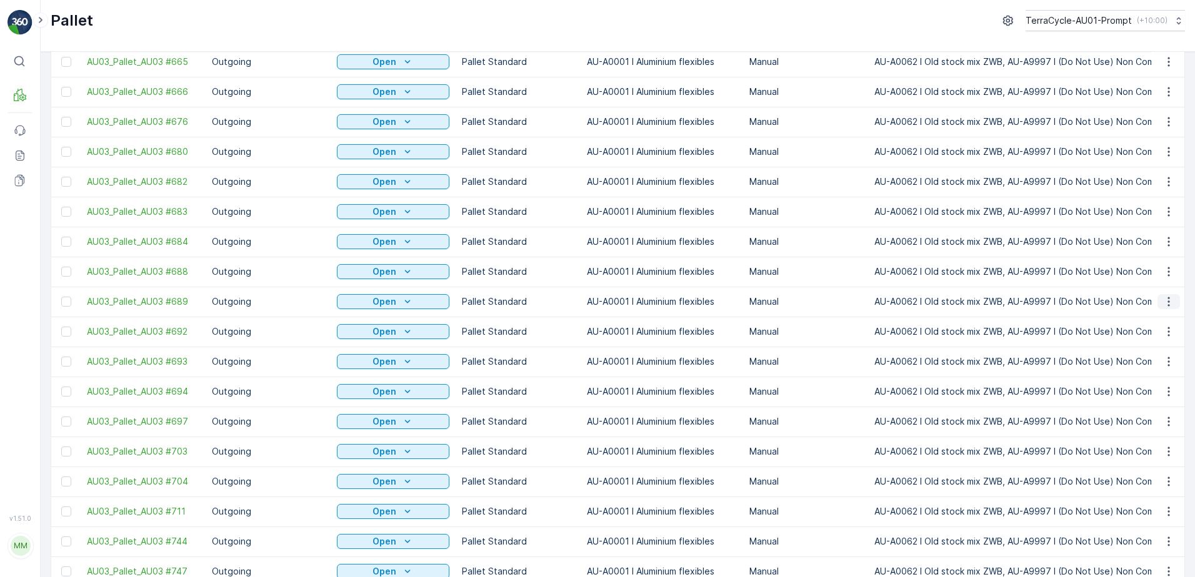
click at [1162, 296] on icon "button" at bounding box center [1168, 302] width 12 height 12
click at [1142, 268] on span "Print QR" at bounding box center [1134, 268] width 34 height 12
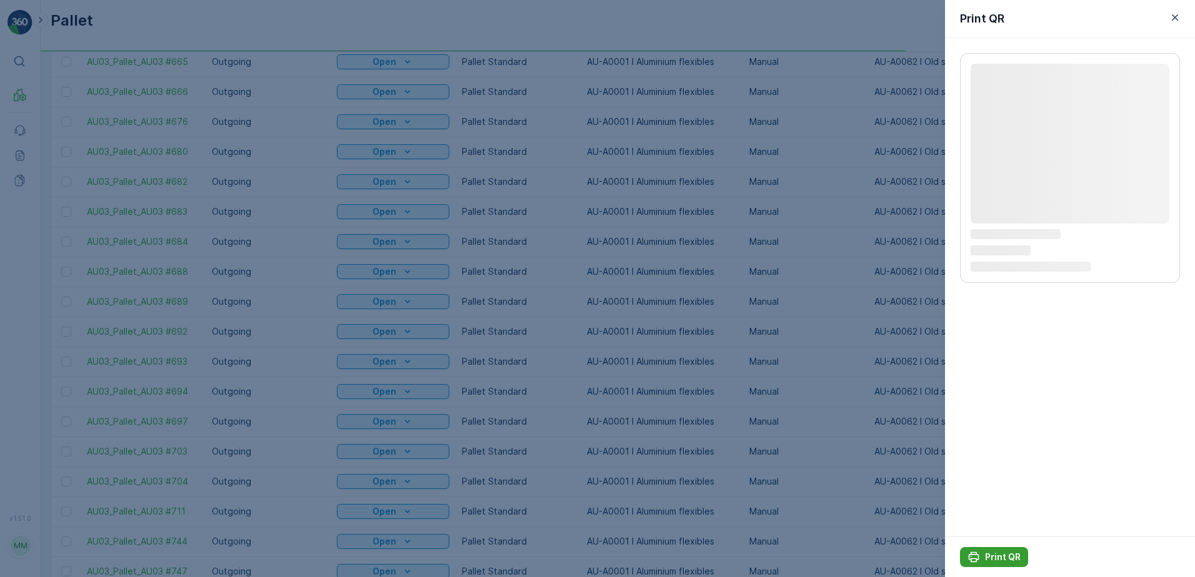
click at [1004, 560] on p "Print QR" at bounding box center [1003, 557] width 36 height 12
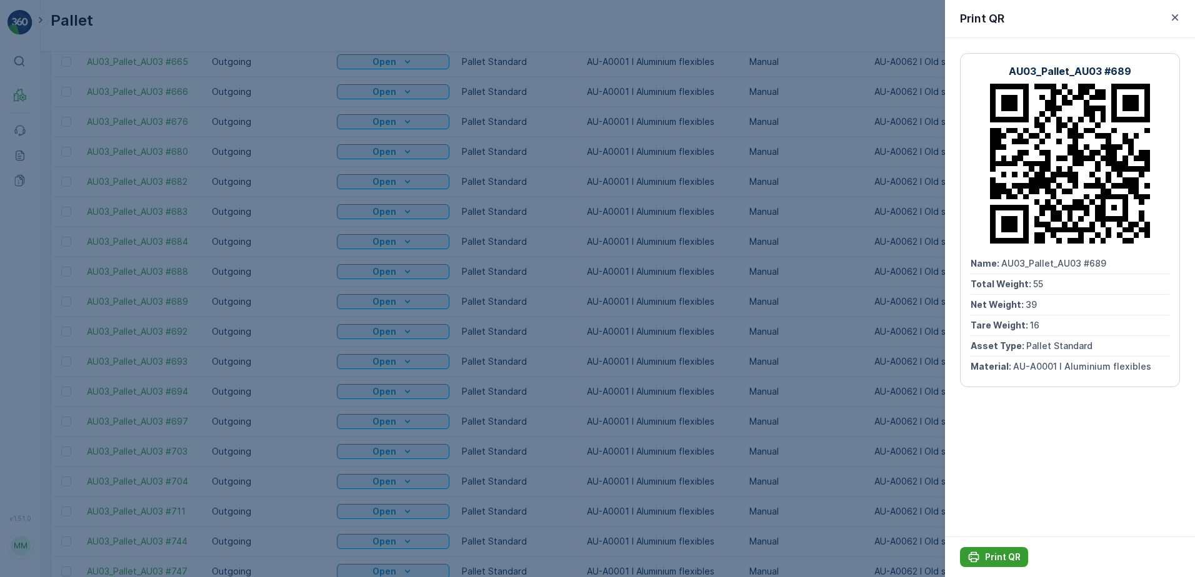
click at [1005, 559] on p "Print QR" at bounding box center [1003, 557] width 36 height 12
click at [1176, 21] on icon "button" at bounding box center [1175, 17] width 12 height 12
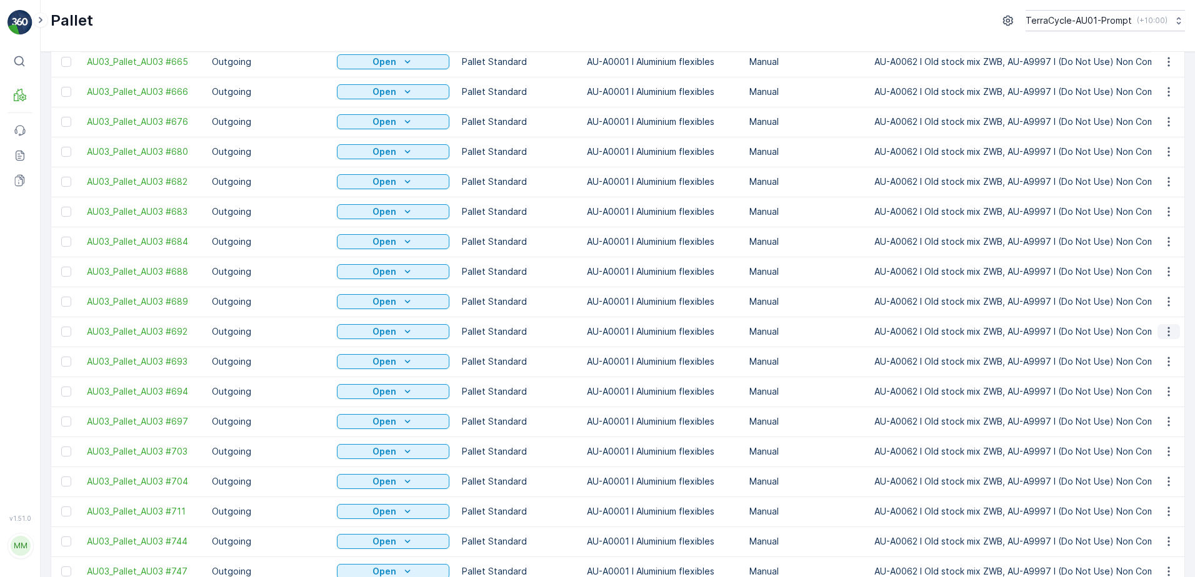
click at [1167, 327] on icon "button" at bounding box center [1168, 331] width 2 height 9
click at [1141, 292] on span "Print QR" at bounding box center [1134, 298] width 34 height 12
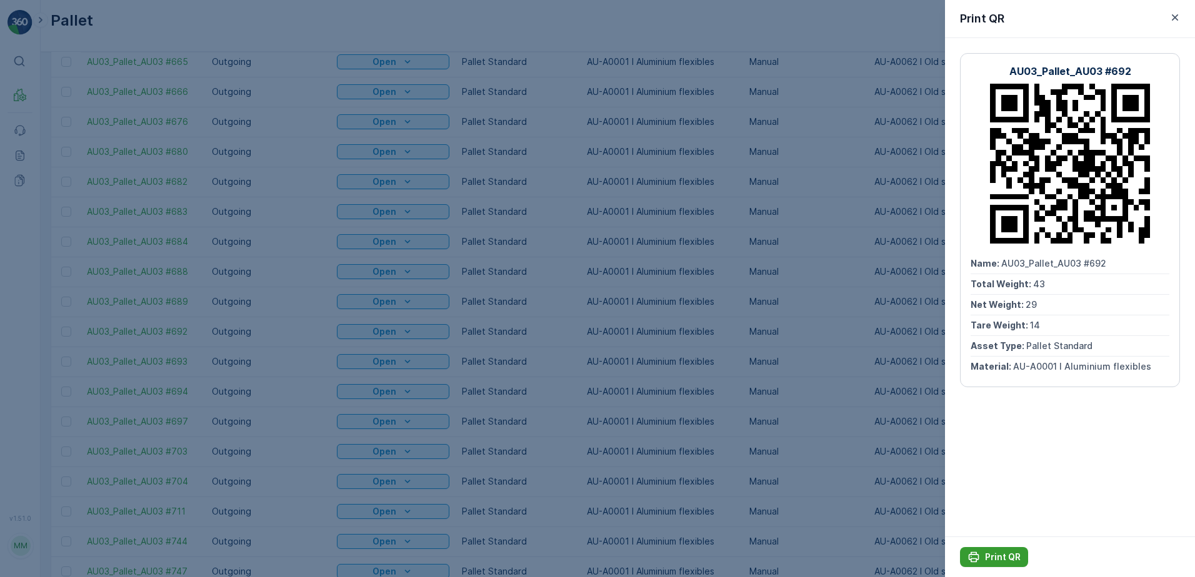
click at [1007, 555] on p "Print QR" at bounding box center [1003, 557] width 36 height 12
click at [1175, 19] on icon "button" at bounding box center [1175, 17] width 12 height 12
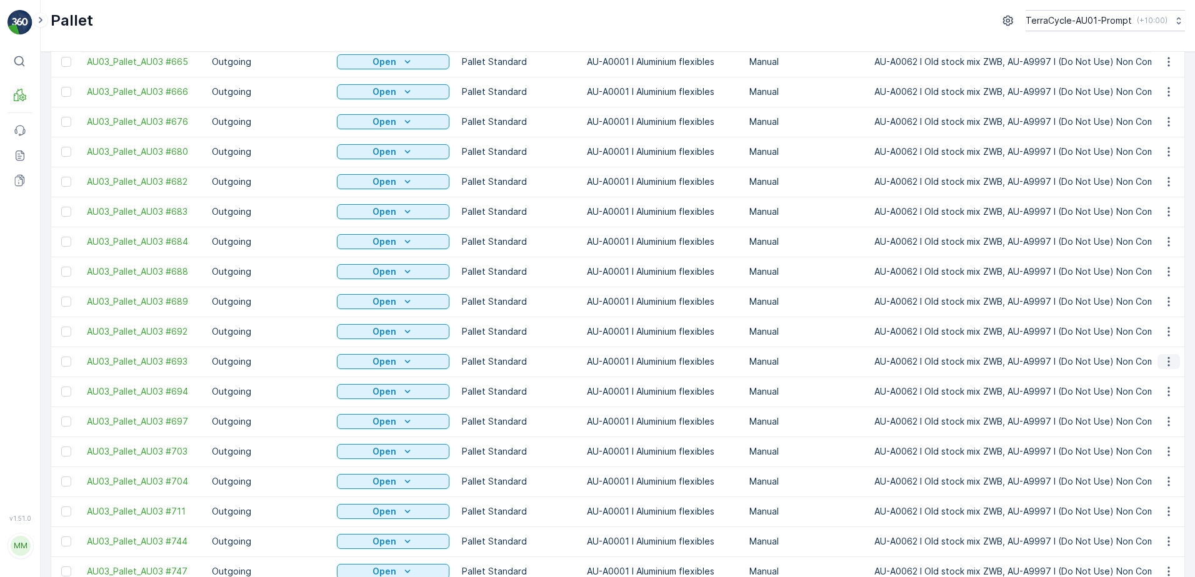
click at [1172, 354] on button "button" at bounding box center [1168, 361] width 22 height 15
click at [1143, 326] on span "Print QR" at bounding box center [1134, 328] width 34 height 12
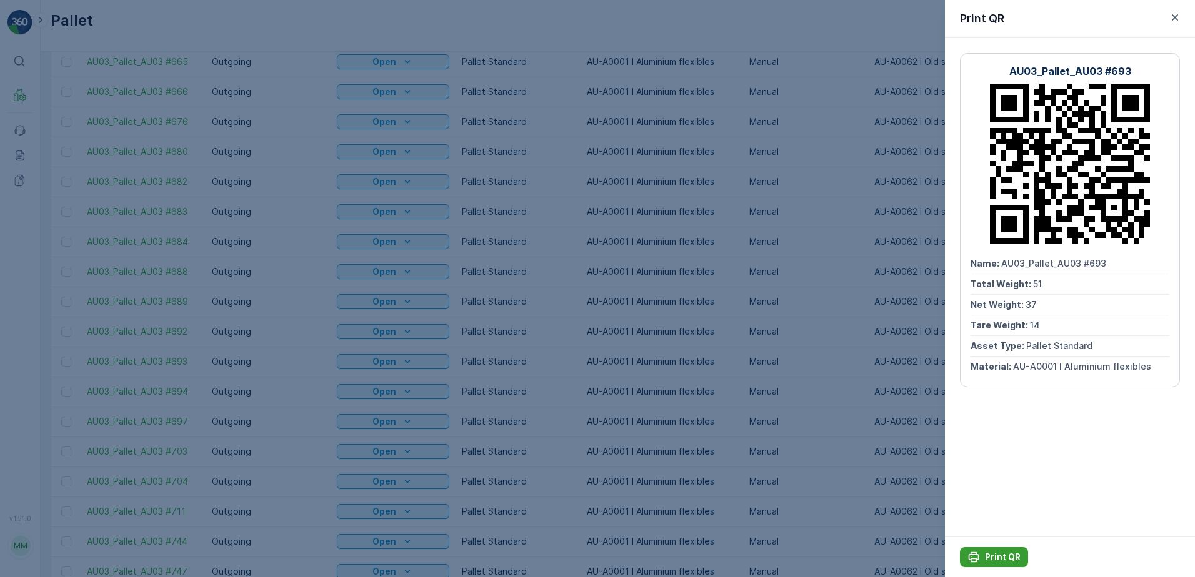
click at [1000, 558] on p "Print QR" at bounding box center [1003, 557] width 36 height 12
click at [1177, 17] on icon "button" at bounding box center [1175, 17] width 12 height 12
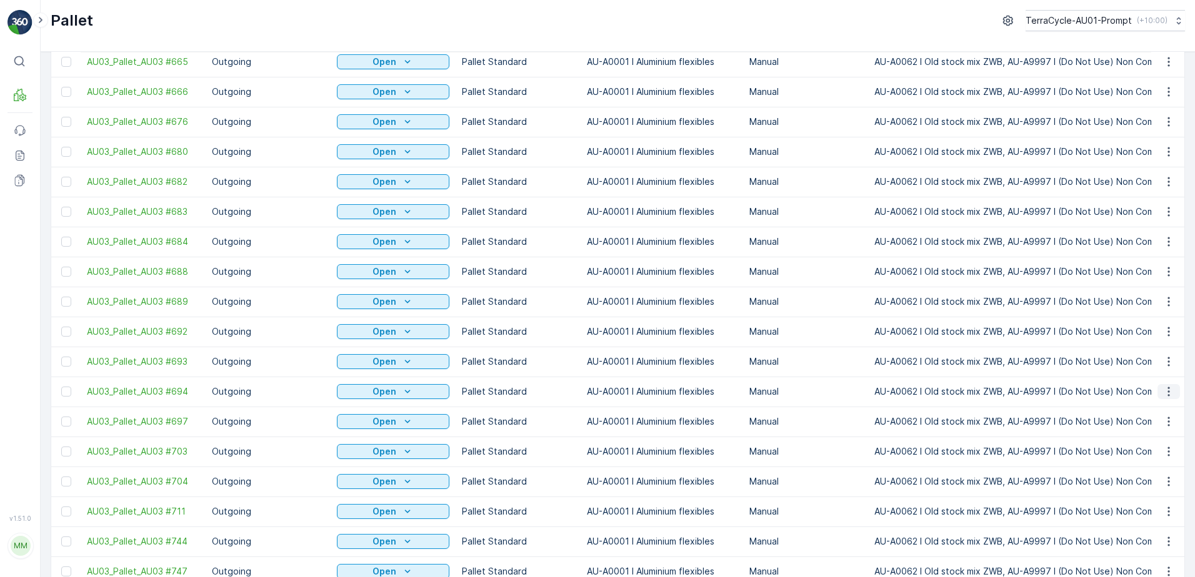
click at [1162, 386] on icon "button" at bounding box center [1168, 392] width 12 height 12
click at [1149, 364] on span "Print QR" at bounding box center [1134, 358] width 34 height 12
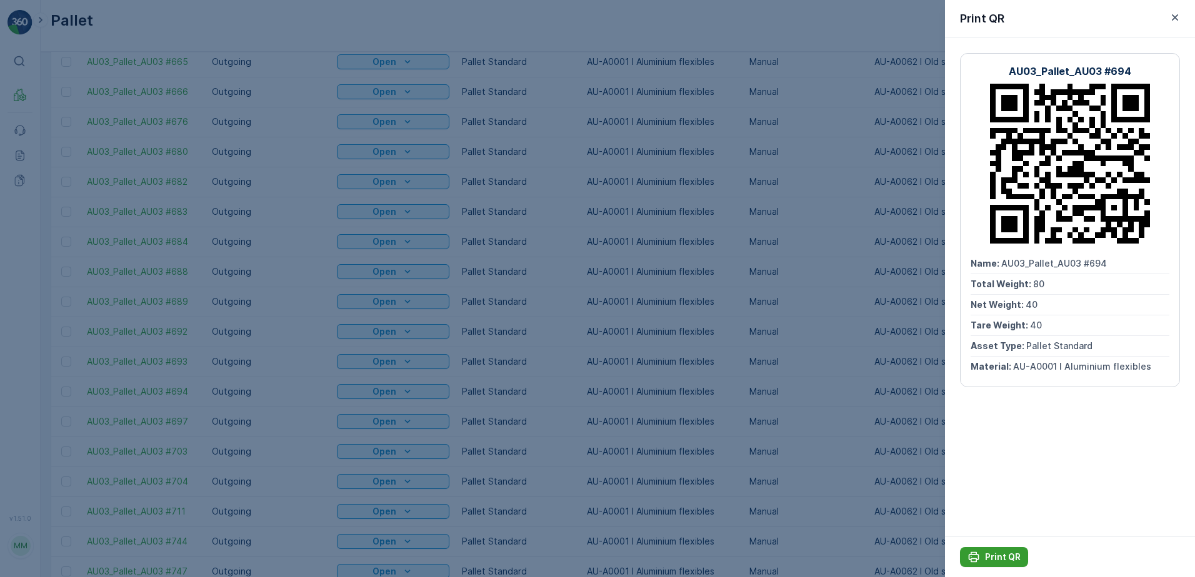
click at [998, 559] on p "Print QR" at bounding box center [1003, 557] width 36 height 12
click at [1177, 13] on icon "button" at bounding box center [1175, 17] width 12 height 12
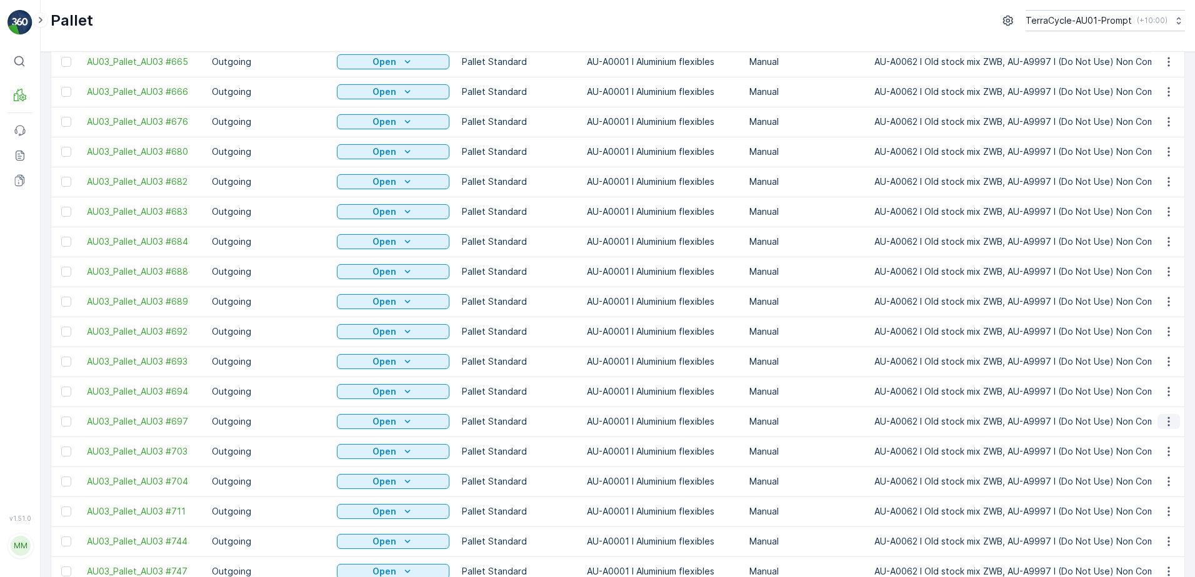
click at [1166, 416] on icon "button" at bounding box center [1168, 422] width 12 height 12
click at [1151, 384] on span "Print QR" at bounding box center [1134, 388] width 34 height 12
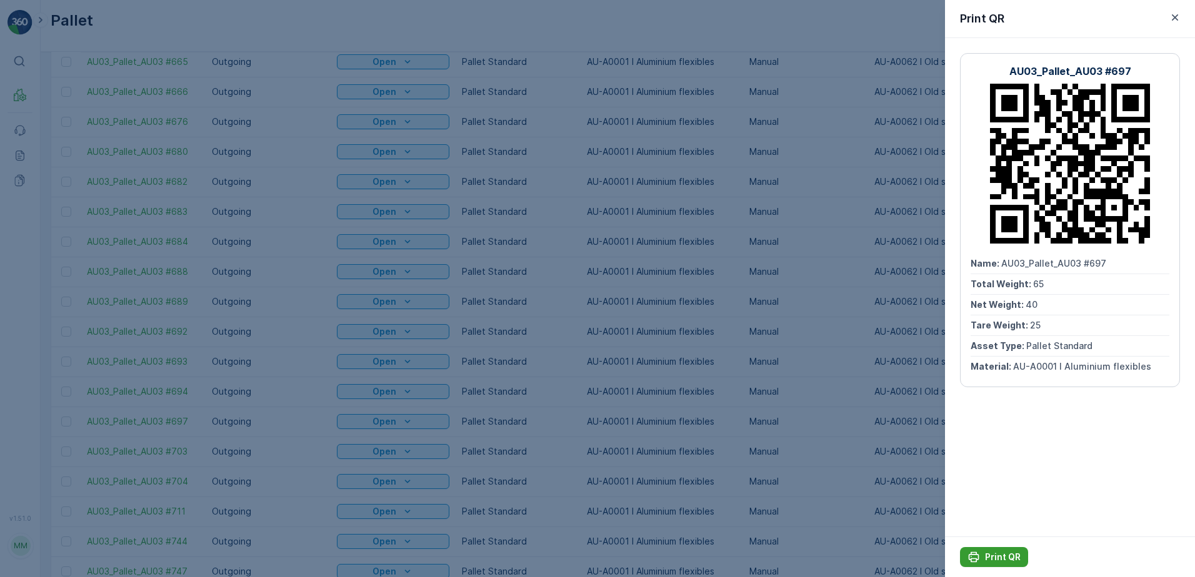
click at [1008, 561] on p "Print QR" at bounding box center [1003, 557] width 36 height 12
click at [1172, 16] on icon "button" at bounding box center [1175, 17] width 12 height 12
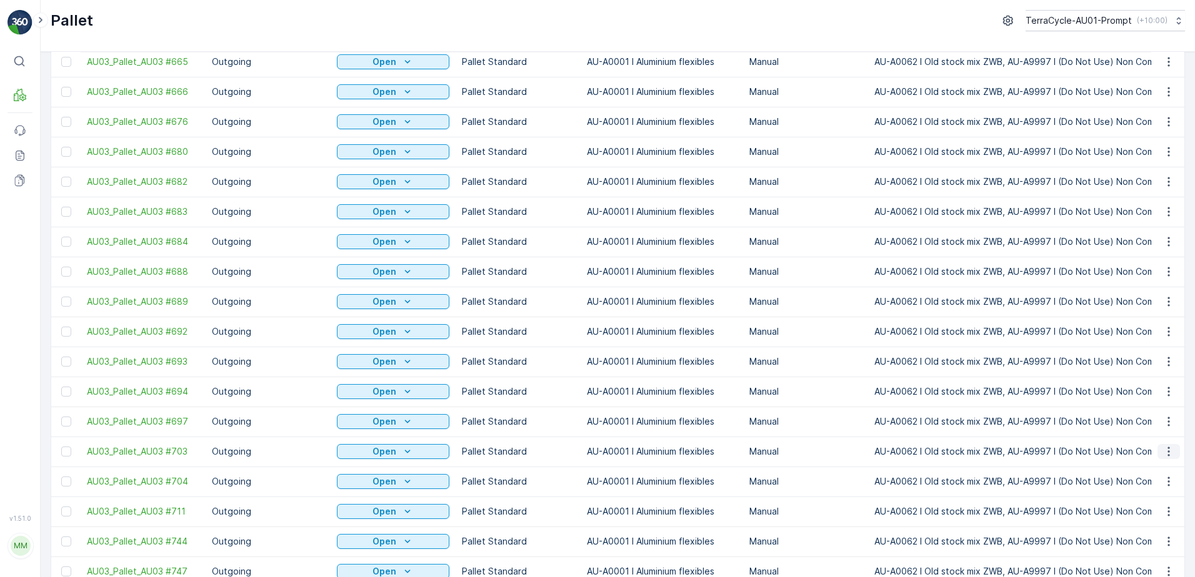
click at [1168, 446] on icon "button" at bounding box center [1168, 452] width 12 height 12
click at [1124, 421] on span "Print QR" at bounding box center [1134, 418] width 34 height 12
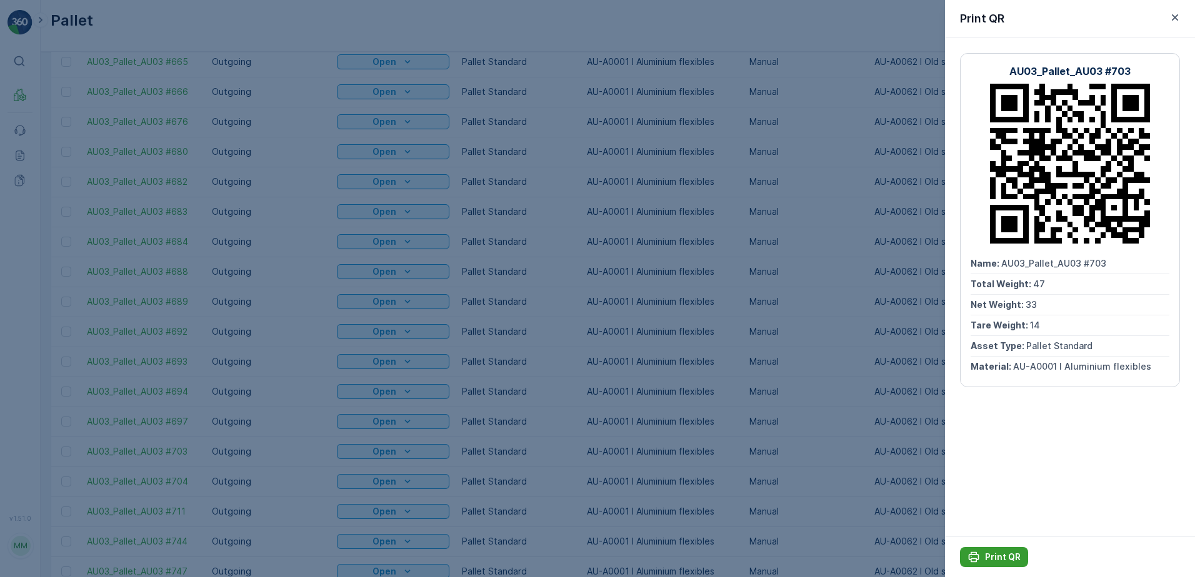
click at [1002, 556] on p "Print QR" at bounding box center [1003, 557] width 36 height 12
click at [1176, 14] on icon "button" at bounding box center [1175, 17] width 12 height 12
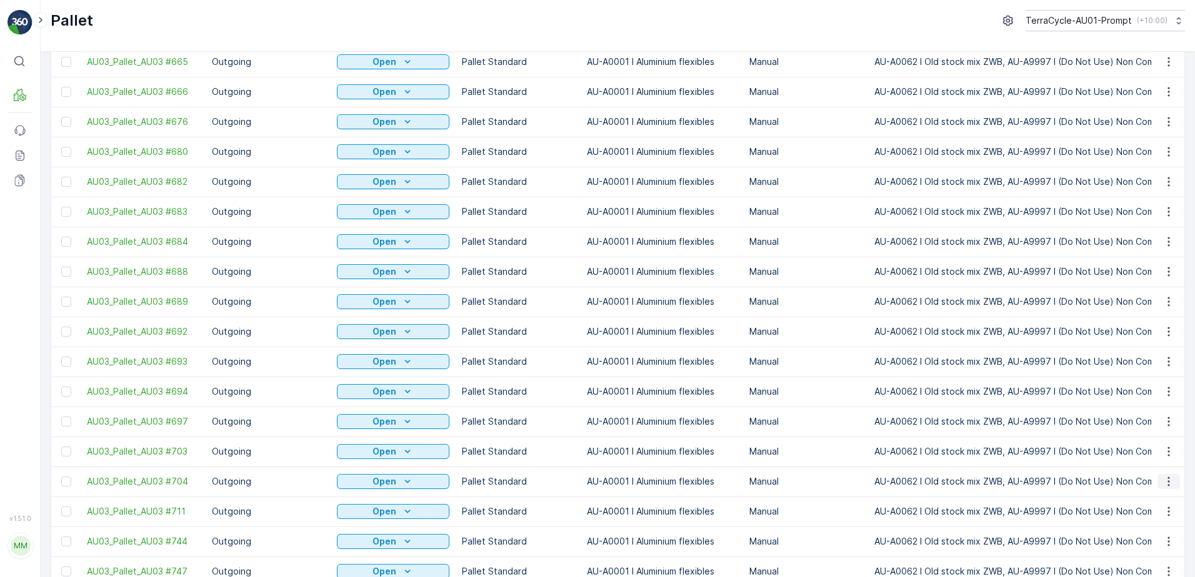
click at [1169, 476] on icon "button" at bounding box center [1168, 482] width 12 height 12
click at [1161, 447] on div "Print QR" at bounding box center [1153, 447] width 82 height 17
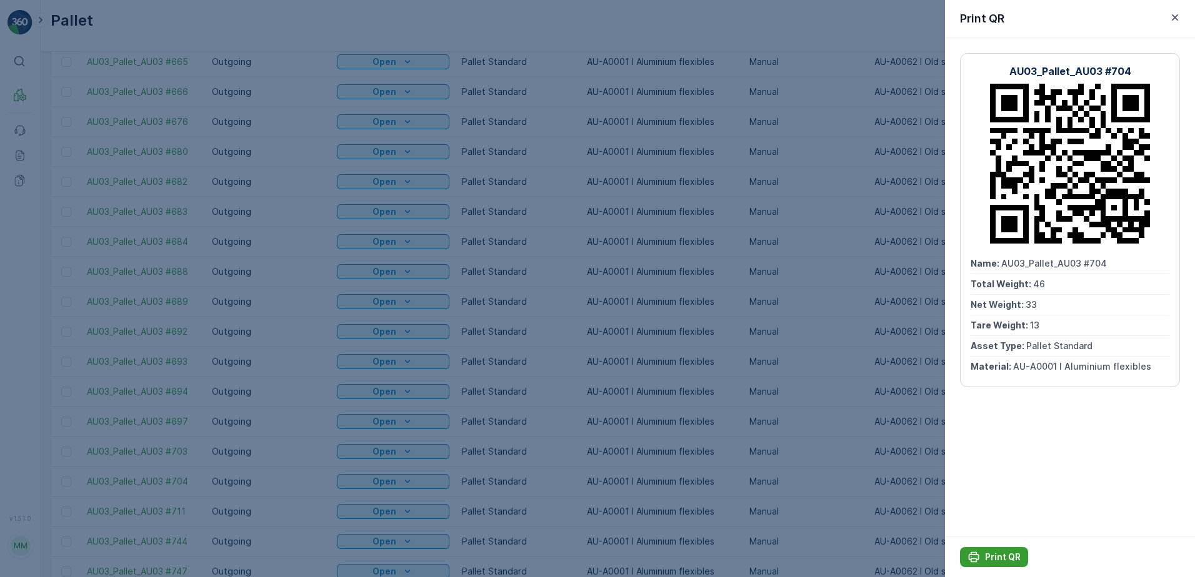
click at [1009, 557] on p "Print QR" at bounding box center [1003, 557] width 36 height 12
click at [1175, 19] on icon "button" at bounding box center [1175, 17] width 12 height 12
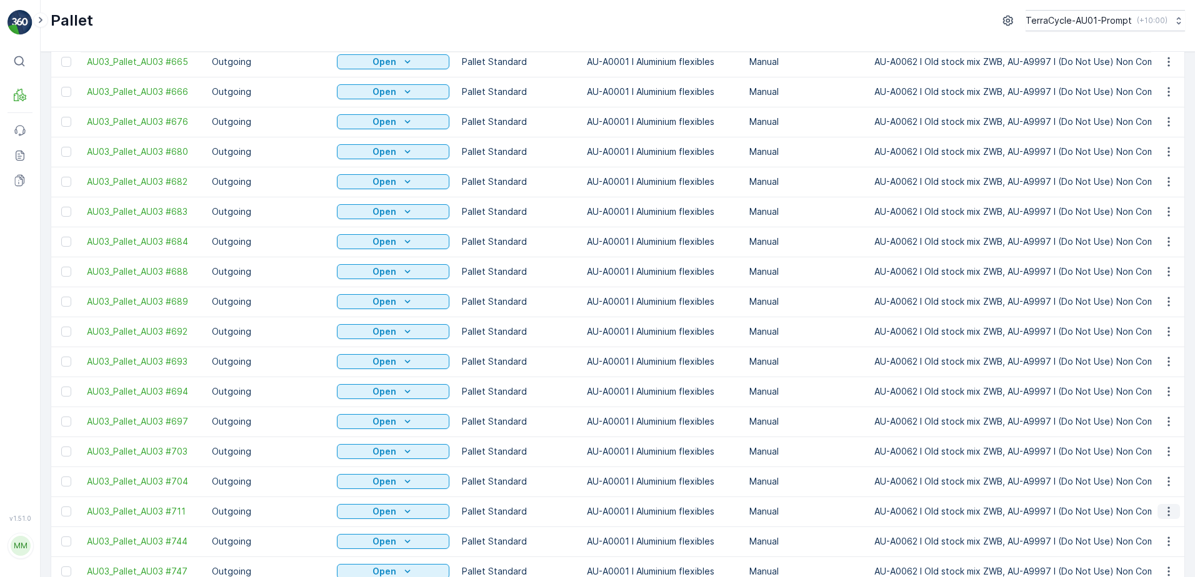
click at [1171, 506] on icon "button" at bounding box center [1168, 512] width 12 height 12
click at [1146, 479] on span "Print QR" at bounding box center [1134, 478] width 34 height 12
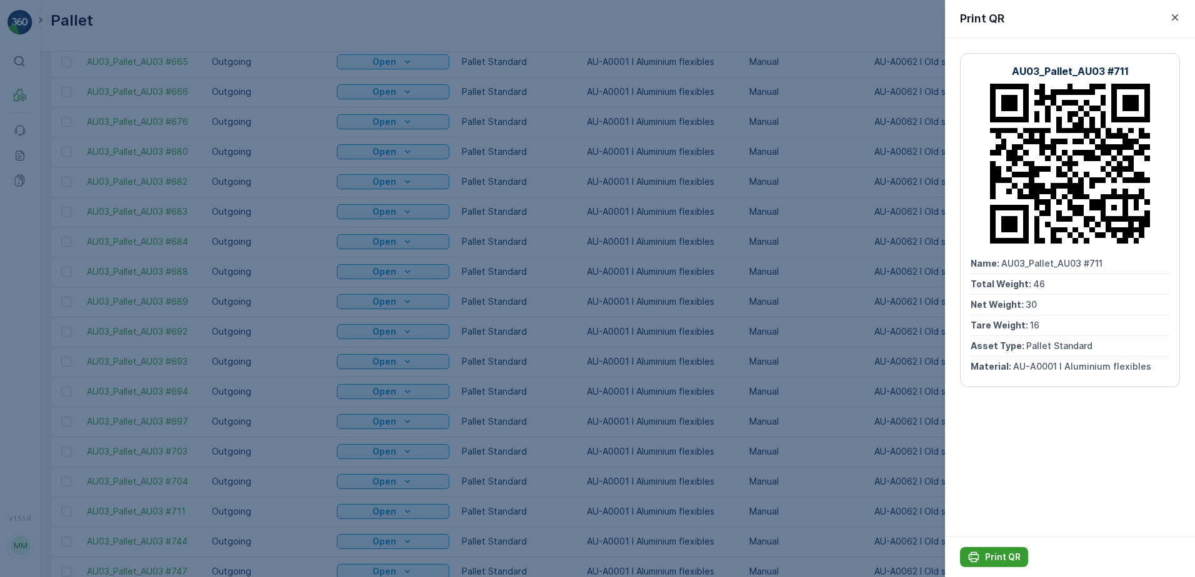
click at [1008, 557] on p "Print QR" at bounding box center [1003, 557] width 36 height 12
click at [1176, 17] on icon "button" at bounding box center [1175, 17] width 6 height 6
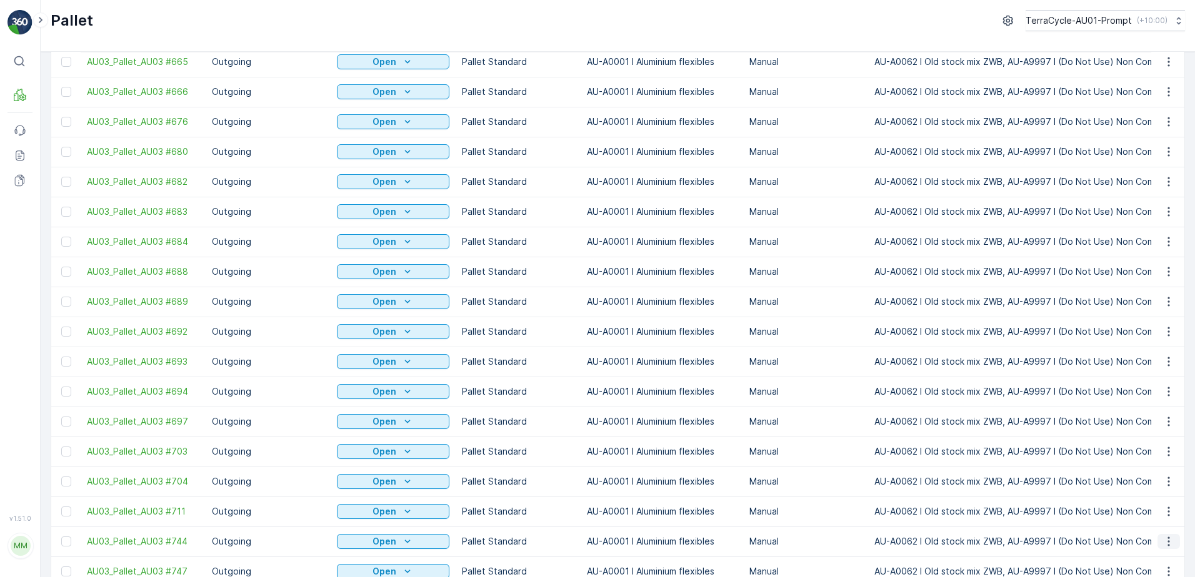
click at [1164, 536] on icon "button" at bounding box center [1168, 542] width 12 height 12
click at [1146, 506] on span "Print QR" at bounding box center [1134, 508] width 34 height 12
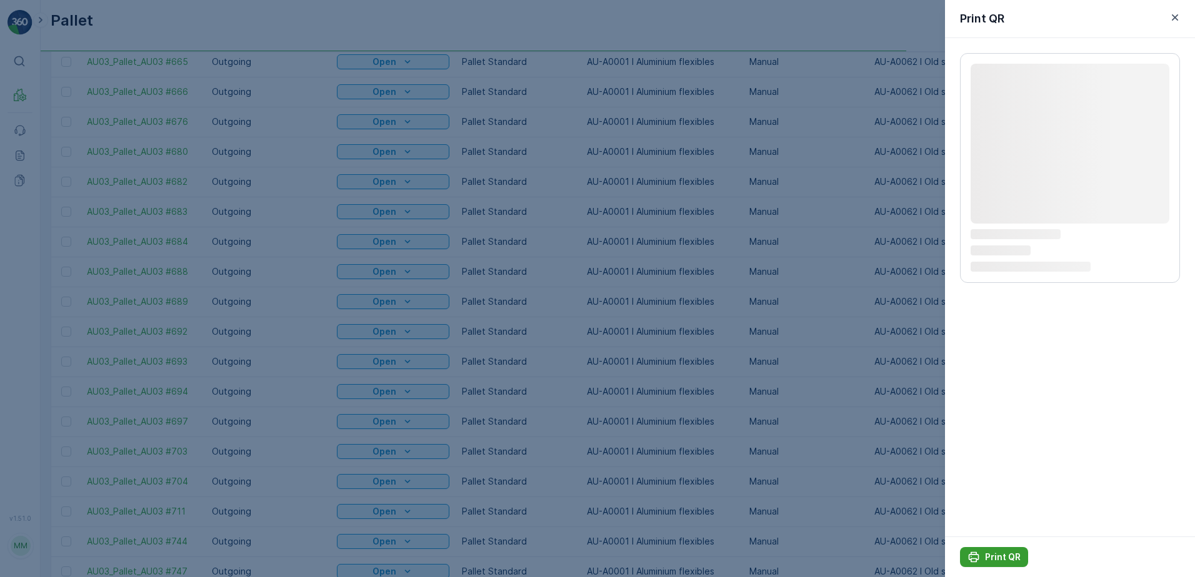
click at [1001, 554] on p "Print QR" at bounding box center [1003, 557] width 36 height 12
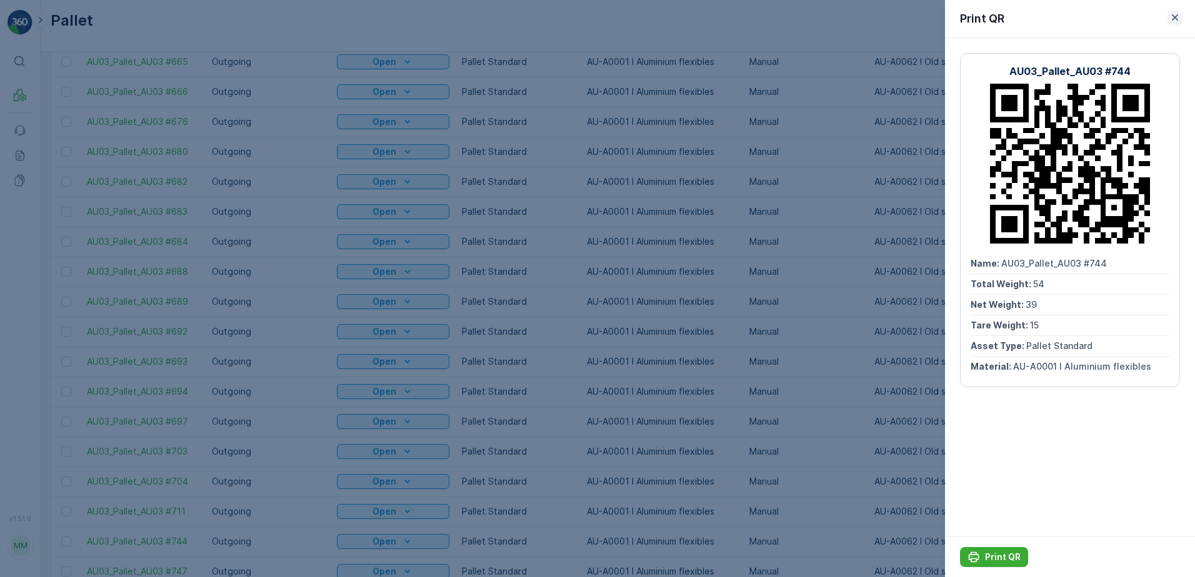
click at [1172, 15] on icon "button" at bounding box center [1175, 17] width 12 height 12
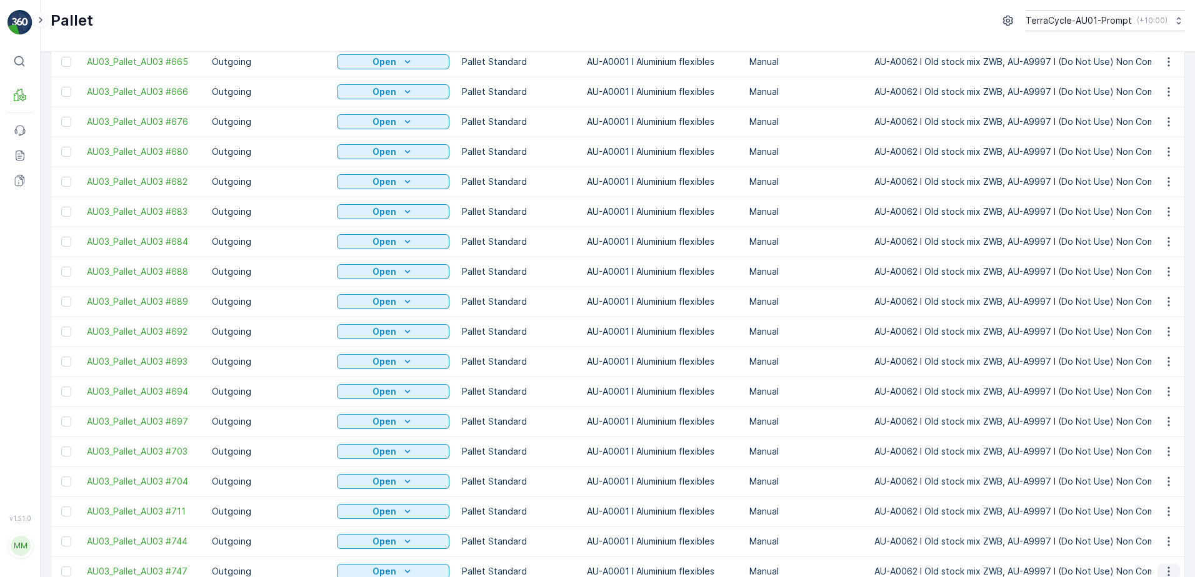
click at [1168, 566] on icon "button" at bounding box center [1168, 572] width 12 height 12
click at [1139, 539] on span "Print QR" at bounding box center [1134, 538] width 34 height 12
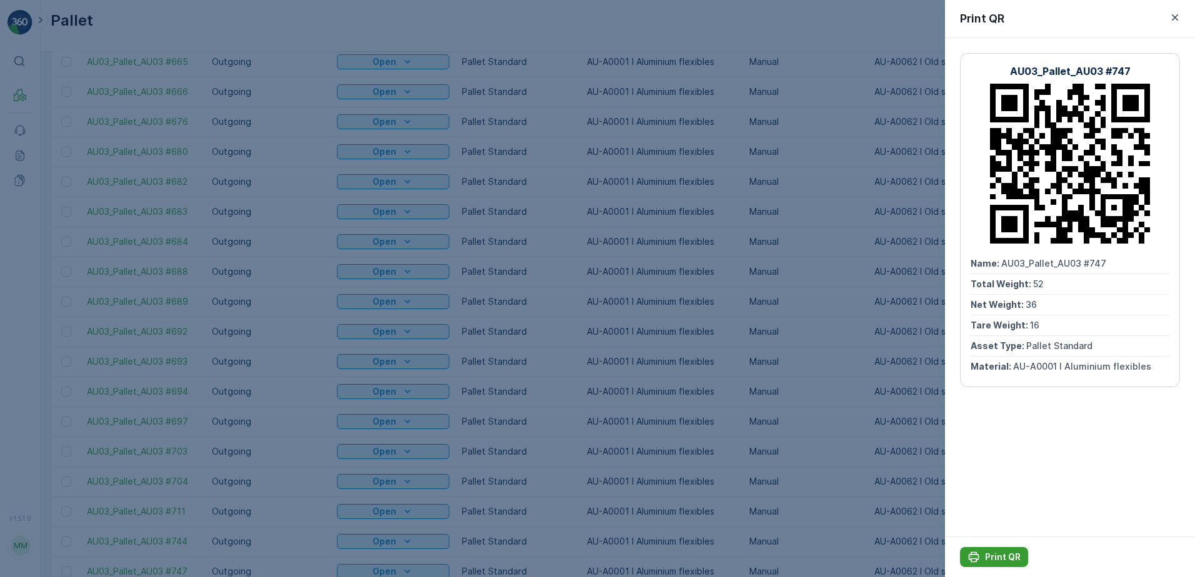
click at [1004, 557] on p "Print QR" at bounding box center [1003, 557] width 36 height 12
click at [1173, 22] on icon "button" at bounding box center [1175, 17] width 12 height 12
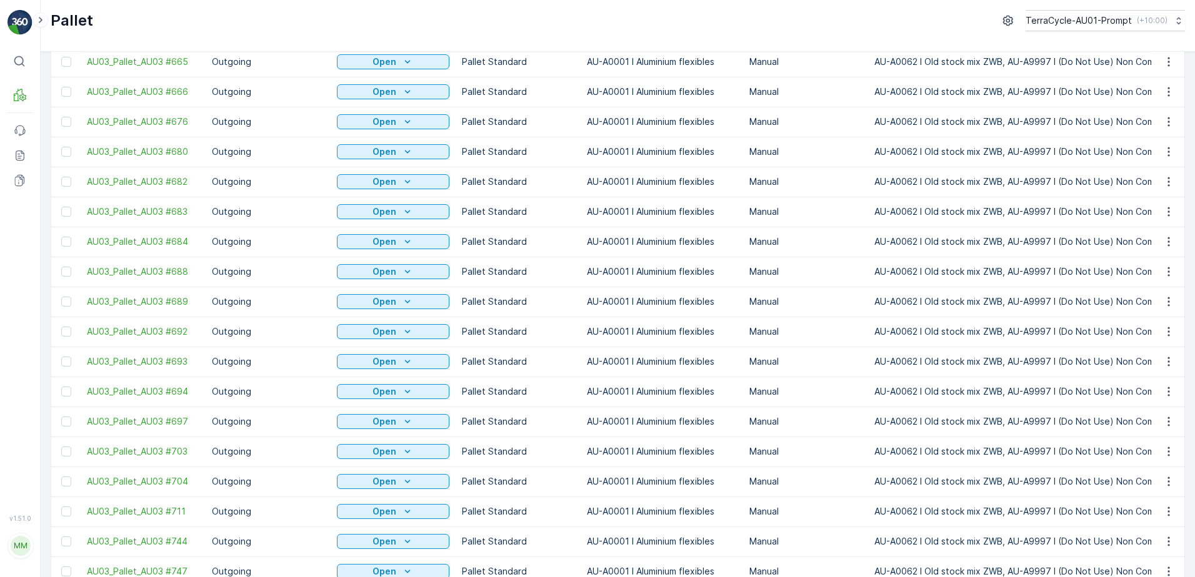
click at [1147, 437] on span "Print QR" at bounding box center [1134, 437] width 34 height 12
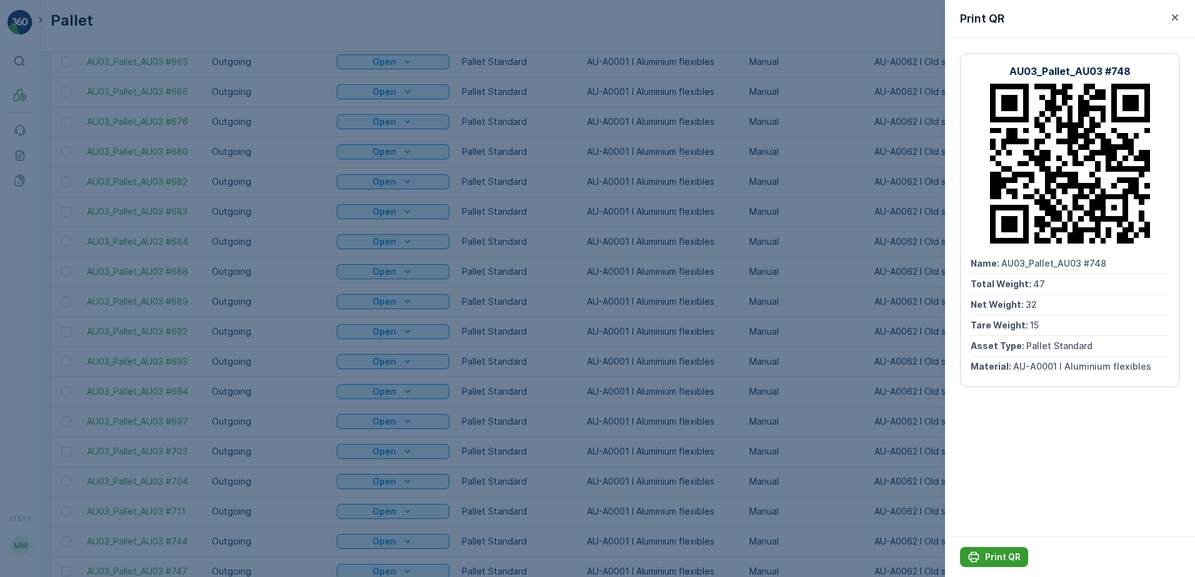
click at [1001, 557] on p "Print QR" at bounding box center [1003, 557] width 36 height 12
click at [1177, 14] on icon "button" at bounding box center [1175, 17] width 12 height 12
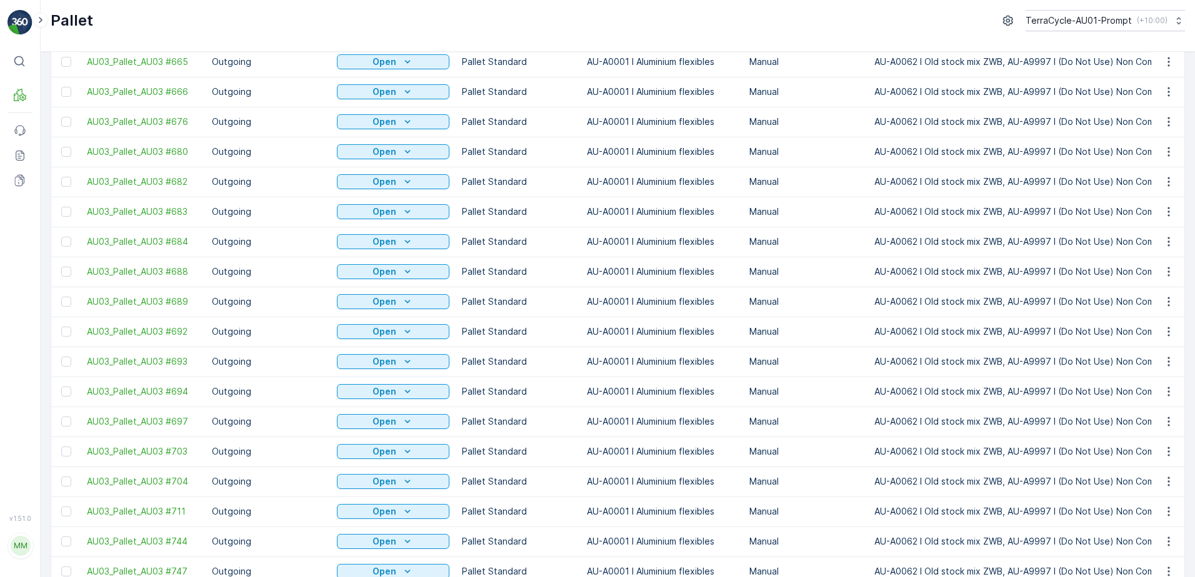
click at [1152, 469] on div "Print QR" at bounding box center [1153, 467] width 82 height 17
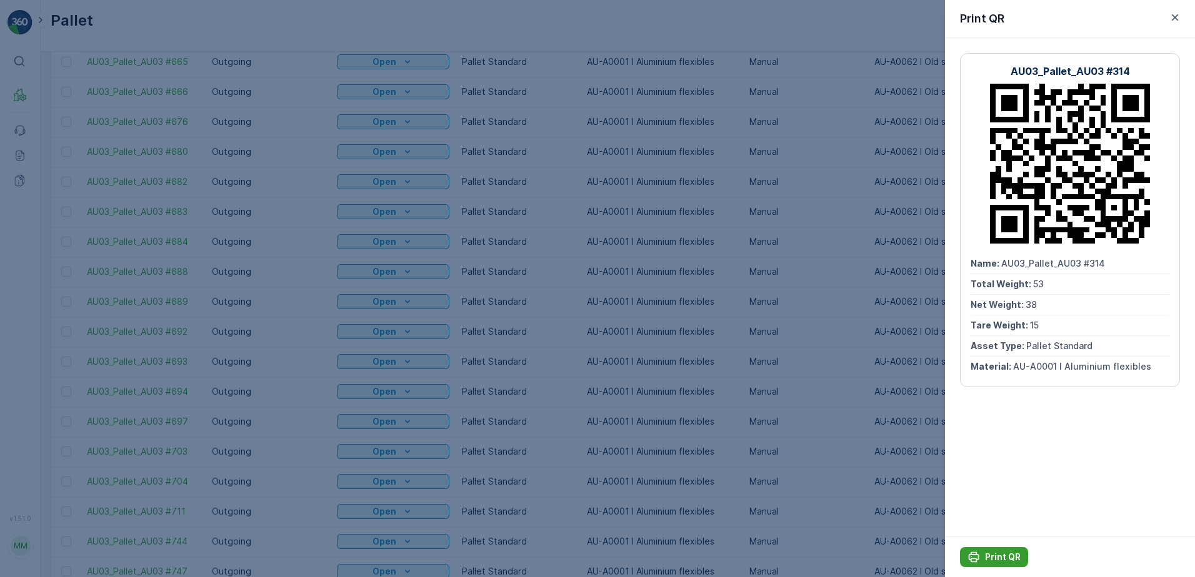
click at [1007, 552] on p "Print QR" at bounding box center [1003, 557] width 36 height 12
click at [1172, 15] on icon "button" at bounding box center [1175, 17] width 12 height 12
